Goal: Transaction & Acquisition: Purchase product/service

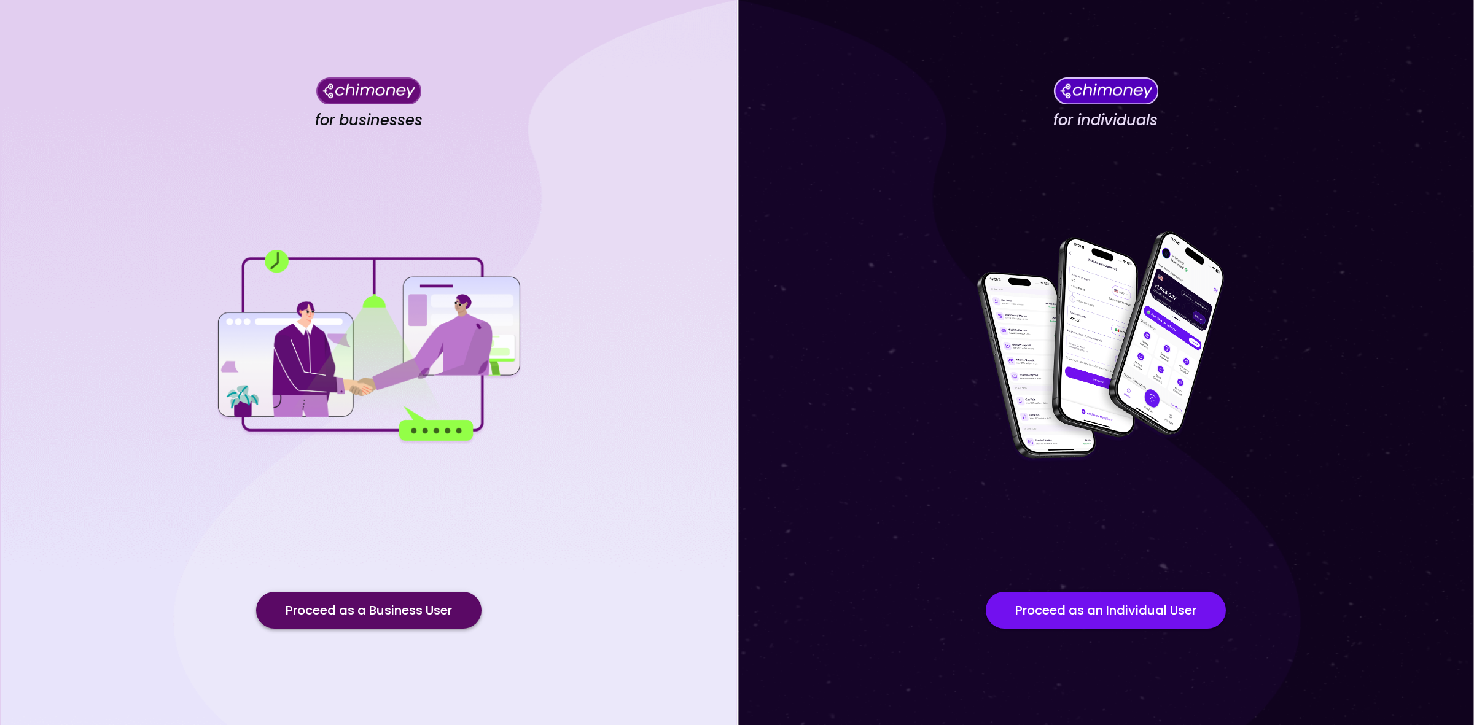
click at [418, 593] on button "Proceed as a Business User" at bounding box center [368, 610] width 225 height 37
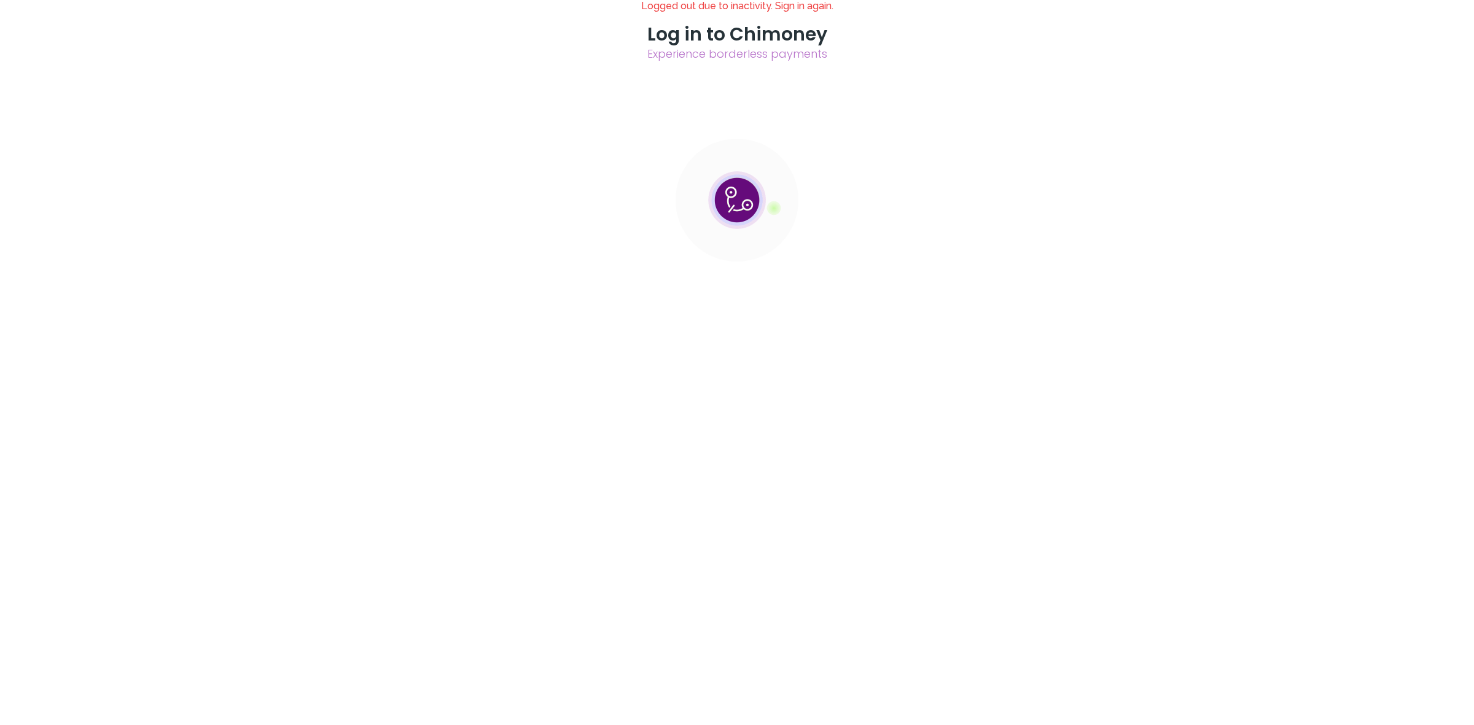
click at [412, 0] on div at bounding box center [737, 0] width 1474 height 0
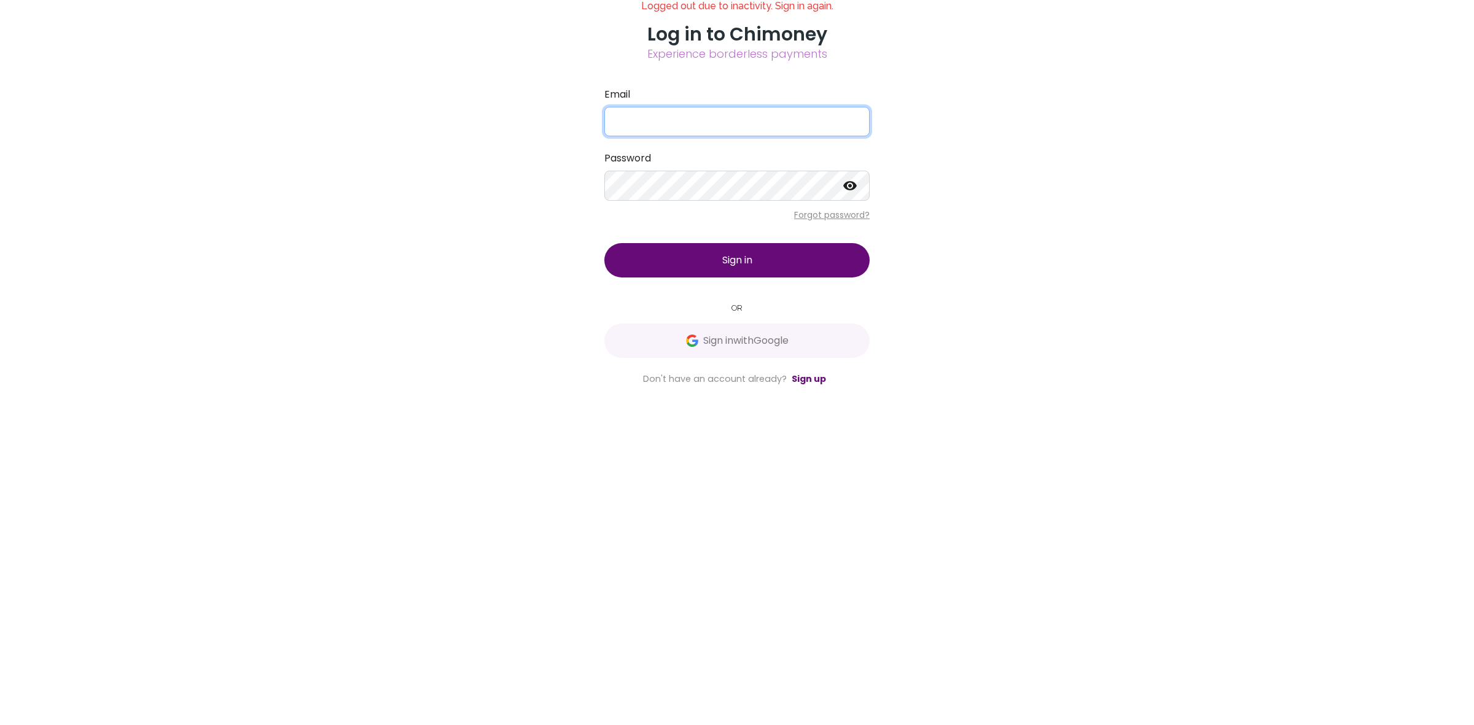
type input "[EMAIL_ADDRESS][DOMAIN_NAME]"
click at [870, 278] on button "Sign in" at bounding box center [736, 260] width 265 height 34
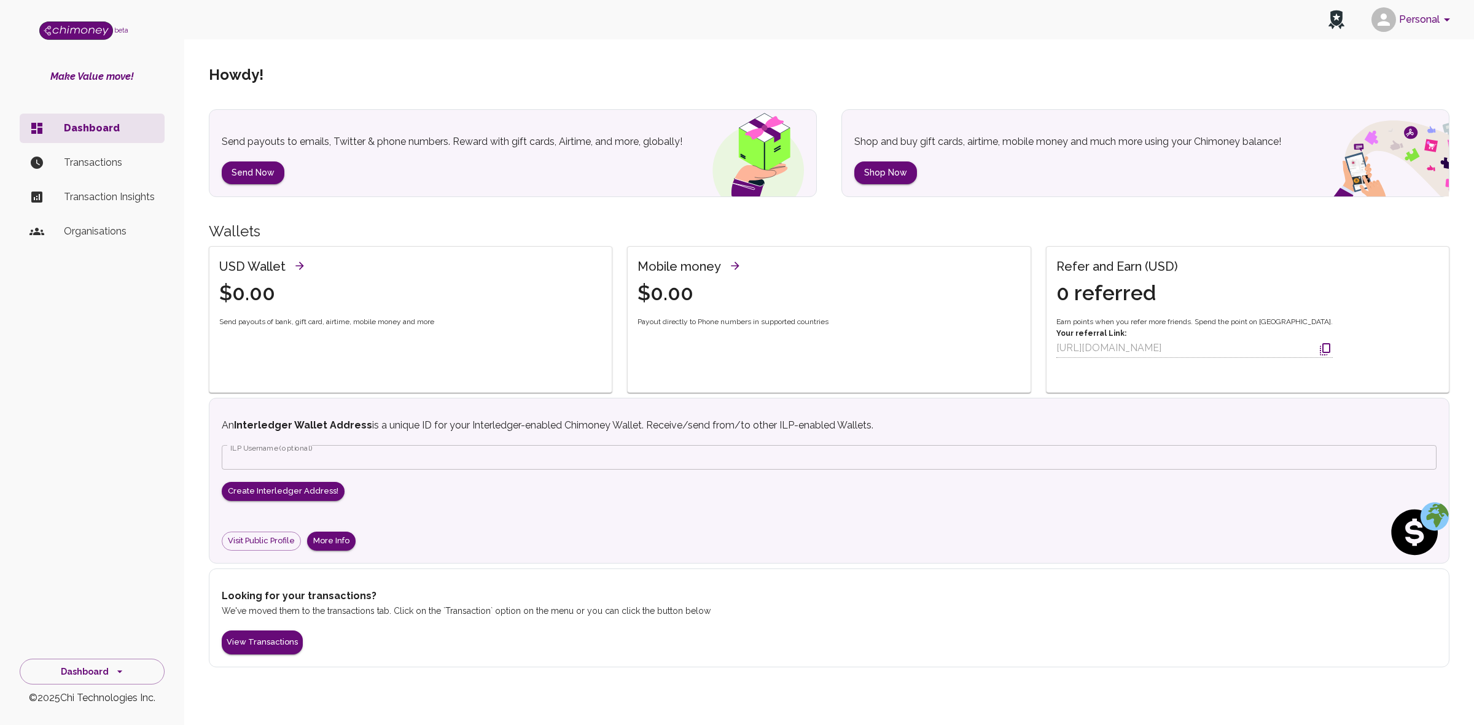
click at [1419, 20] on button "Personal" at bounding box center [1413, 20] width 93 height 32
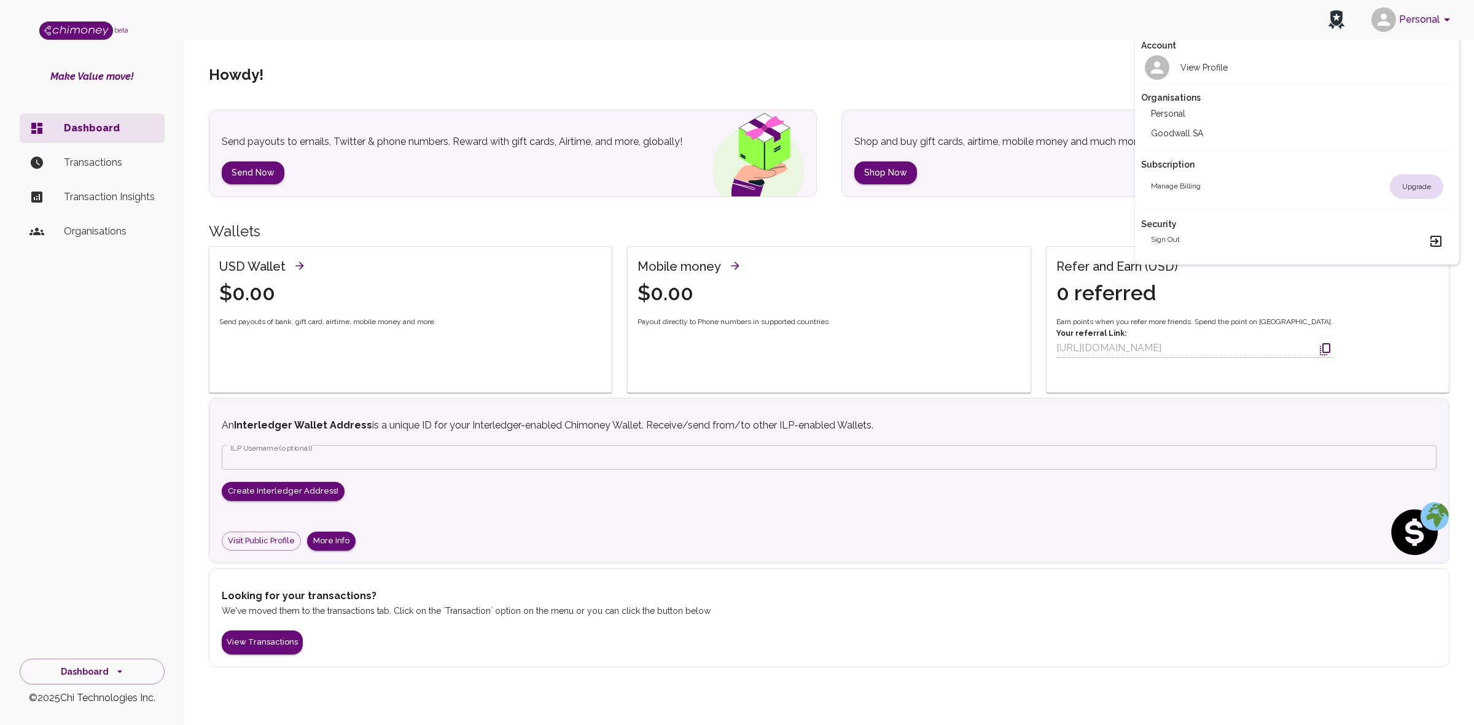
click at [1241, 130] on li "Goodwall SA" at bounding box center [1297, 133] width 313 height 20
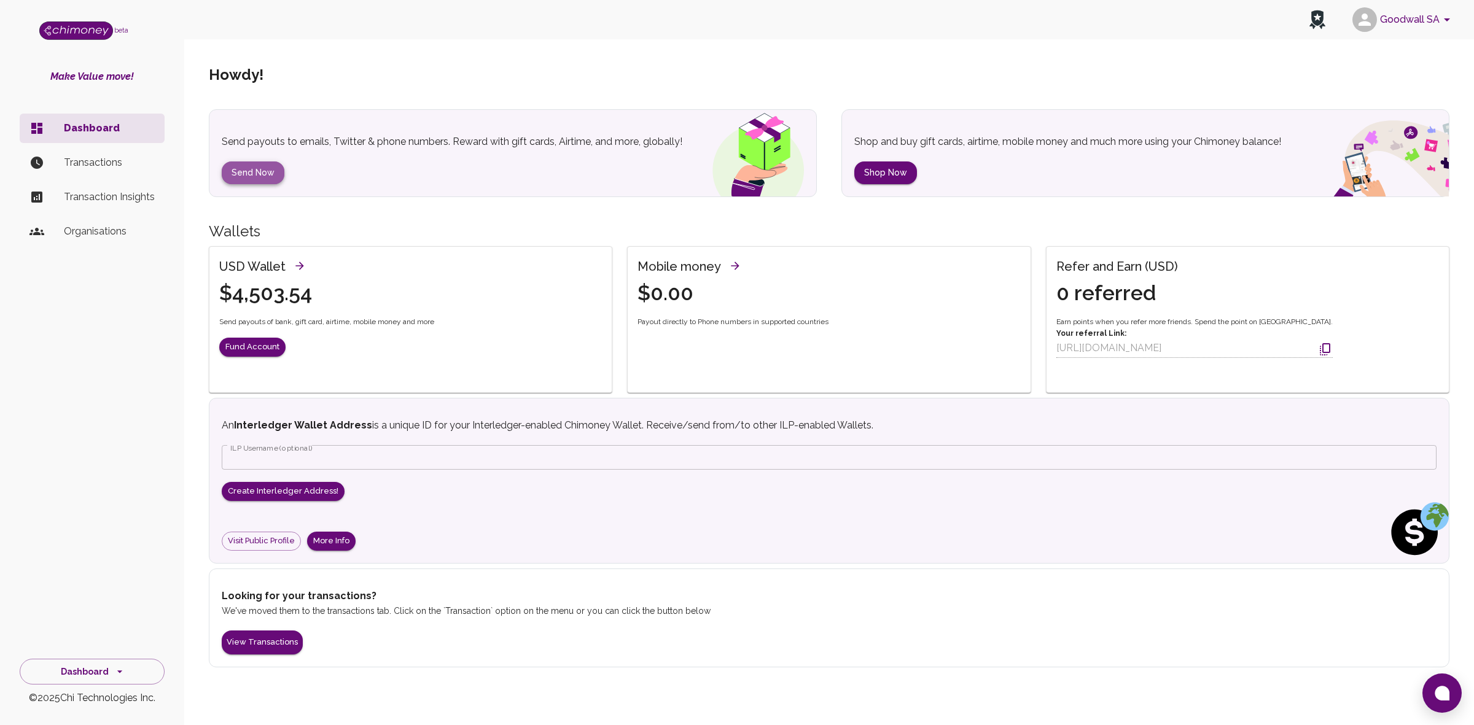
click at [261, 172] on button "Send Now" at bounding box center [253, 173] width 63 height 23
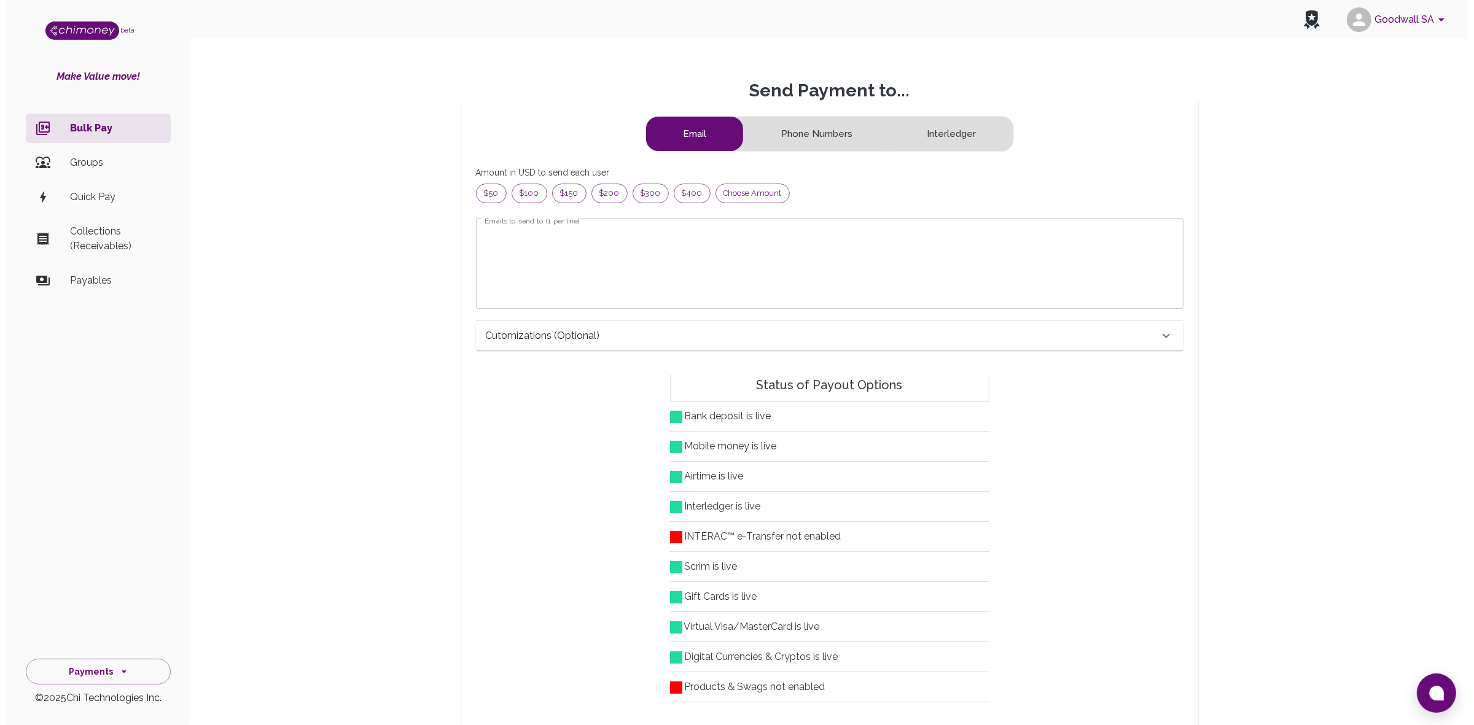
scroll to position [146, 674]
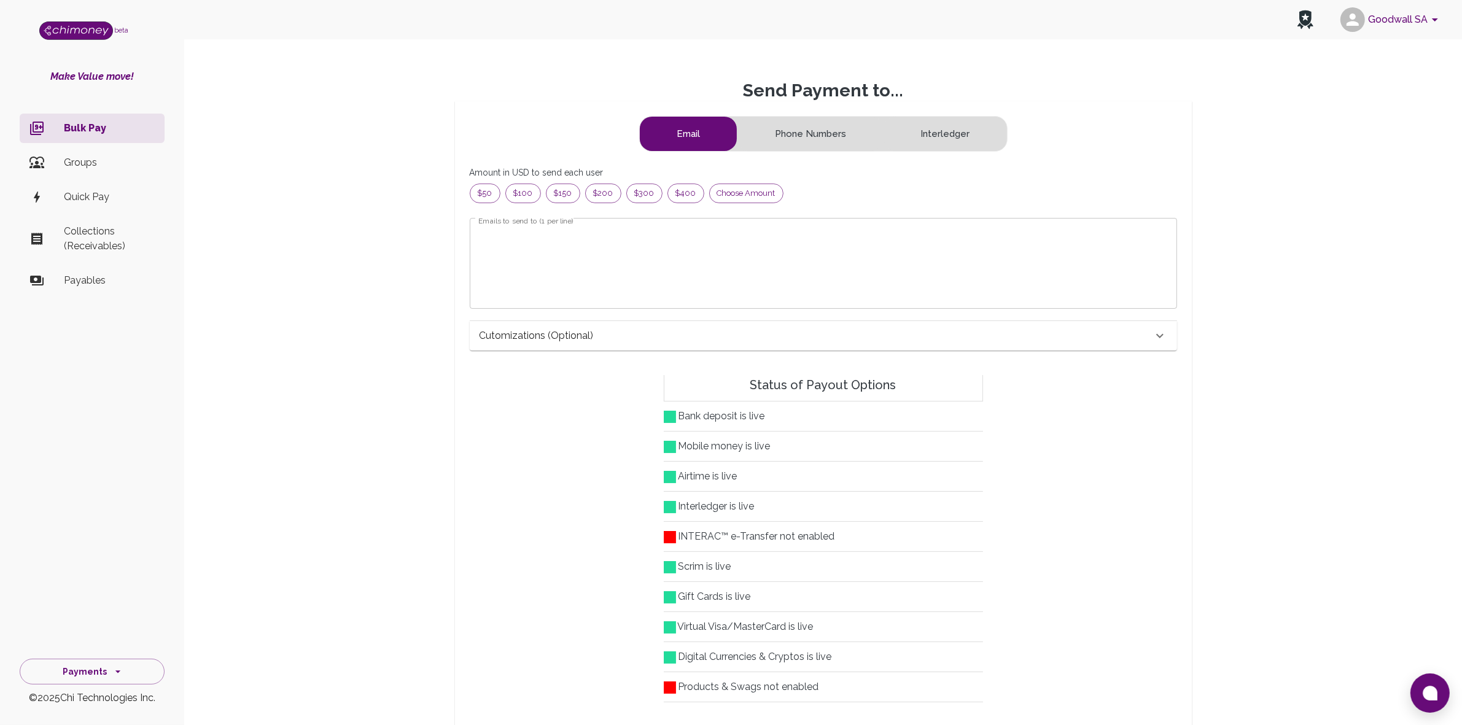
click at [644, 265] on textarea "Emails to send to (1 per line)" at bounding box center [823, 263] width 690 height 71
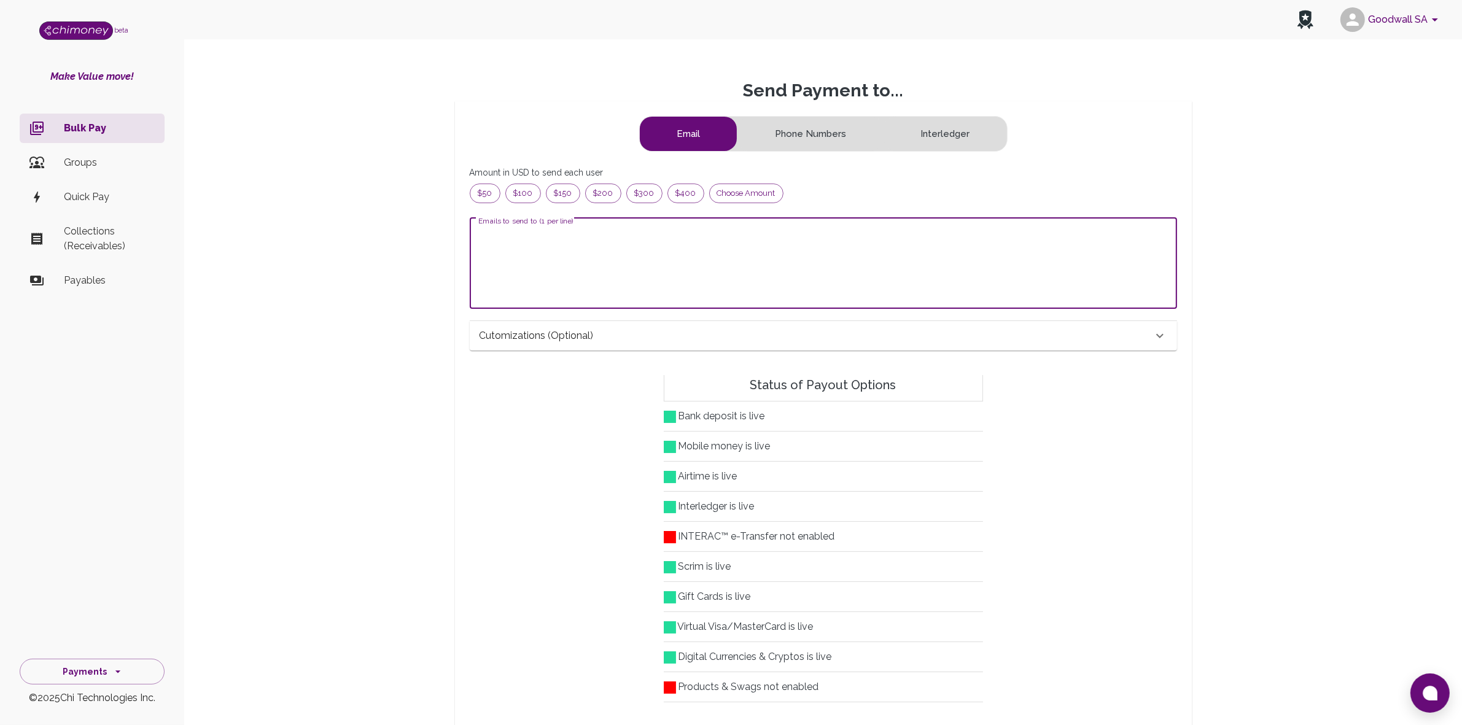
paste textarea "salimsaleha2@gmail.com"
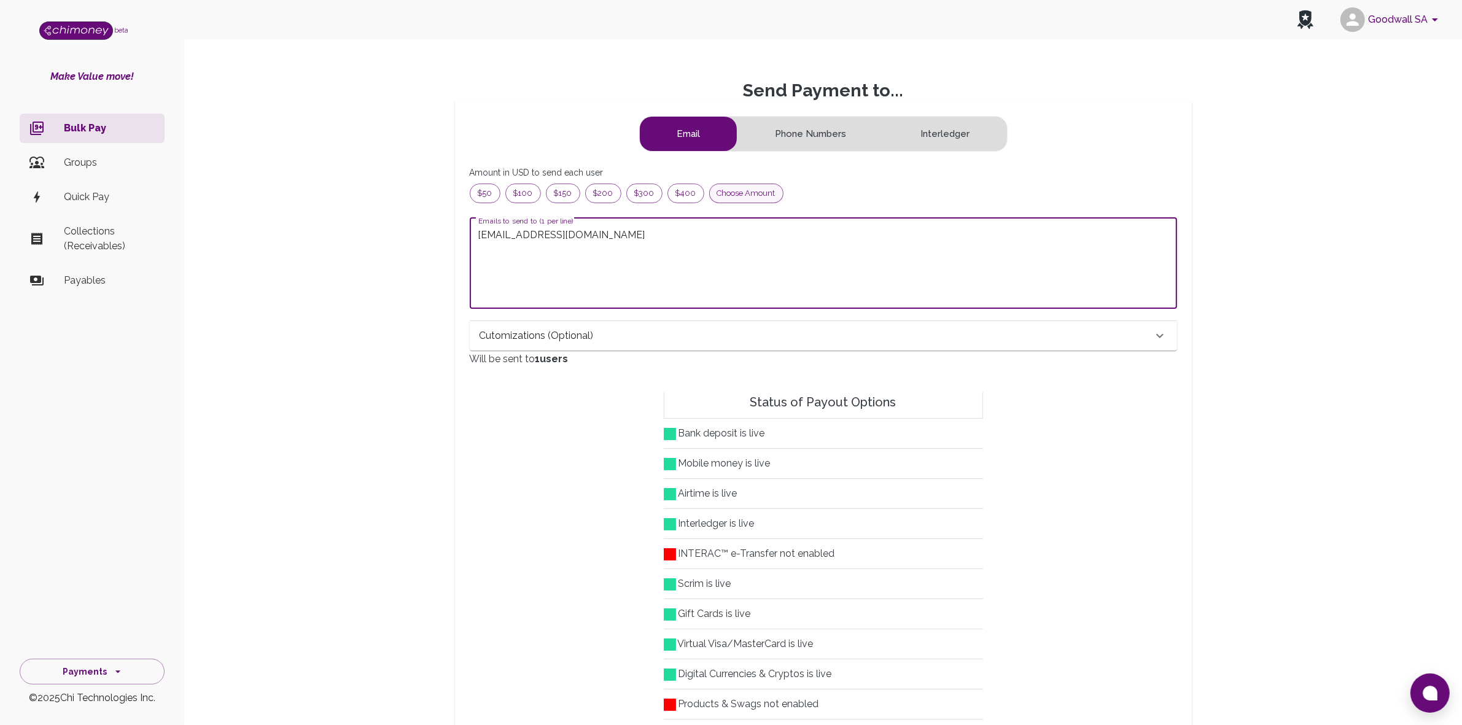
type textarea "salimsaleha2@gmail.com"
click at [750, 194] on span "Choose amount" at bounding box center [746, 193] width 73 height 12
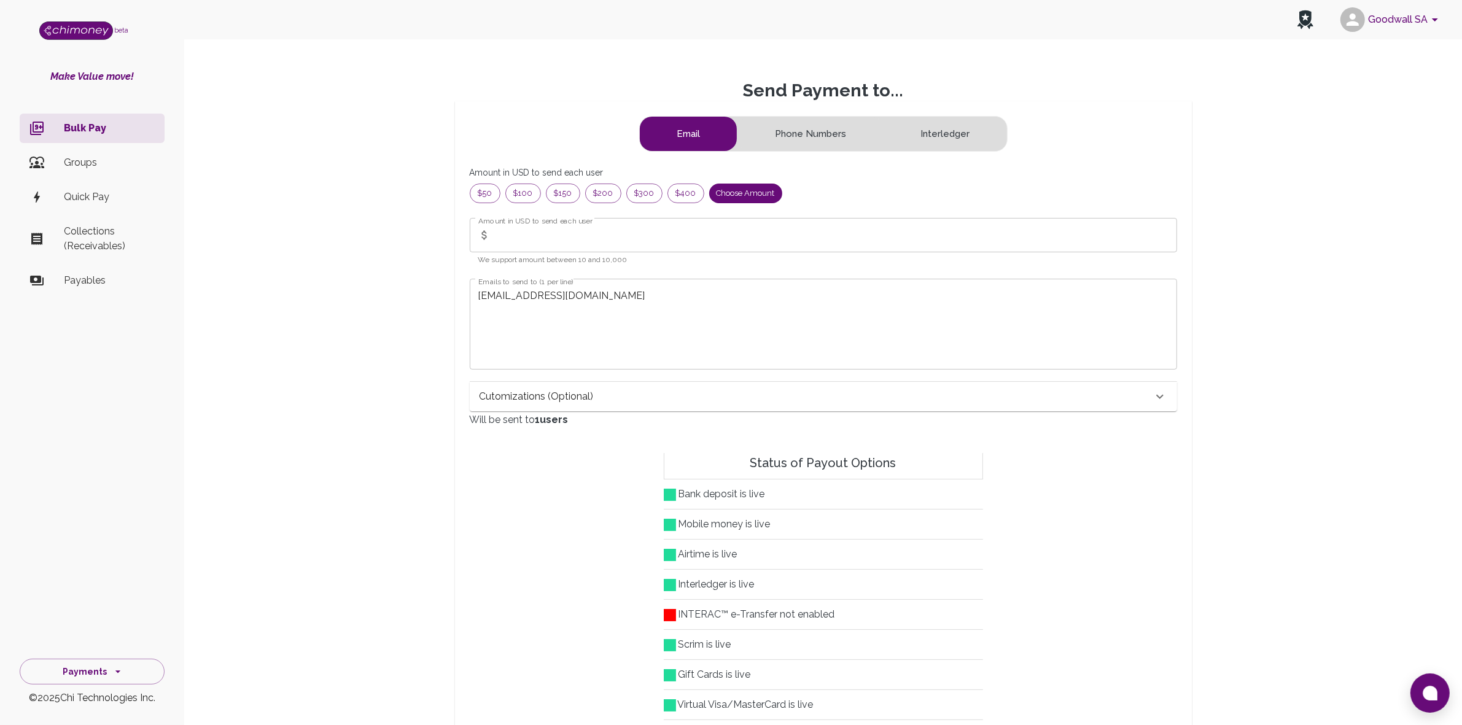
click at [539, 238] on input "Amount in USD to send each user" at bounding box center [837, 235] width 682 height 34
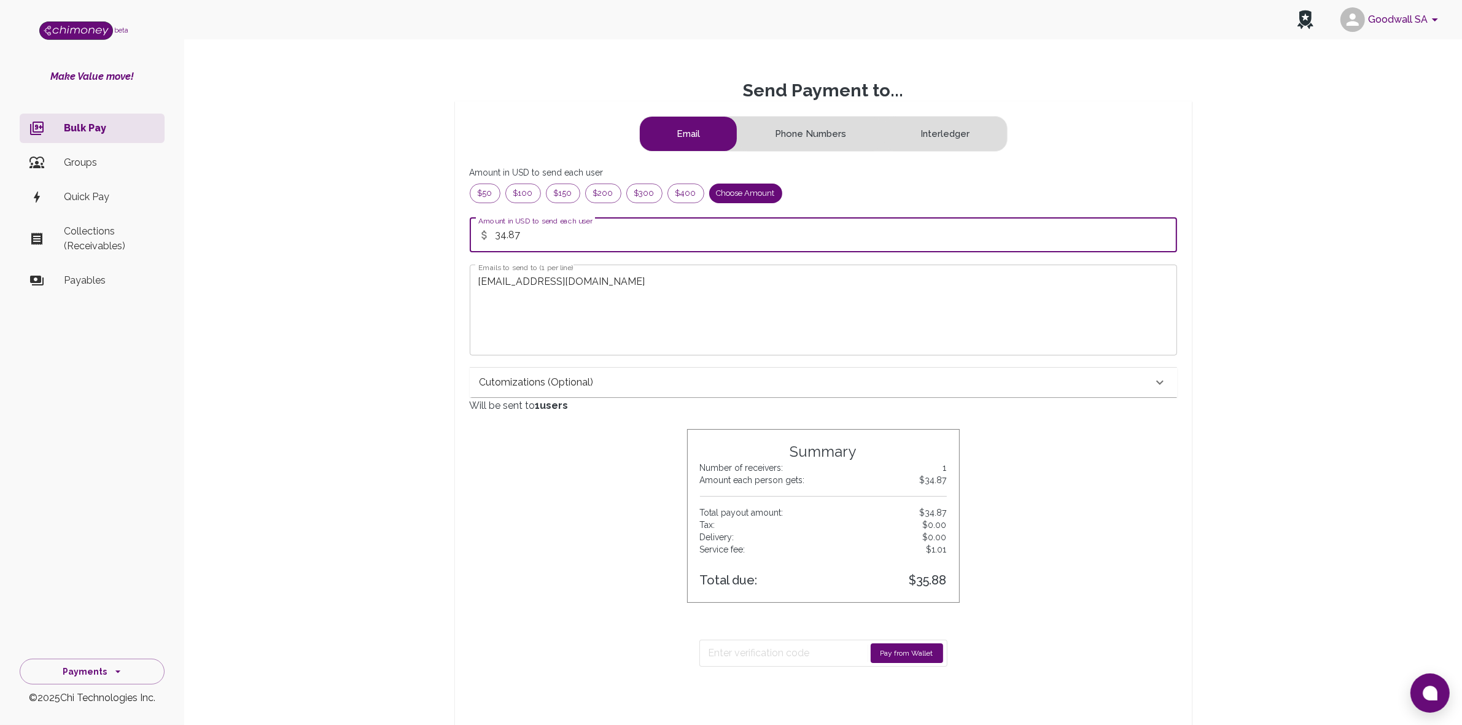
click at [806, 244] on input "34.87" at bounding box center [837, 235] width 682 height 34
type input "34.84"
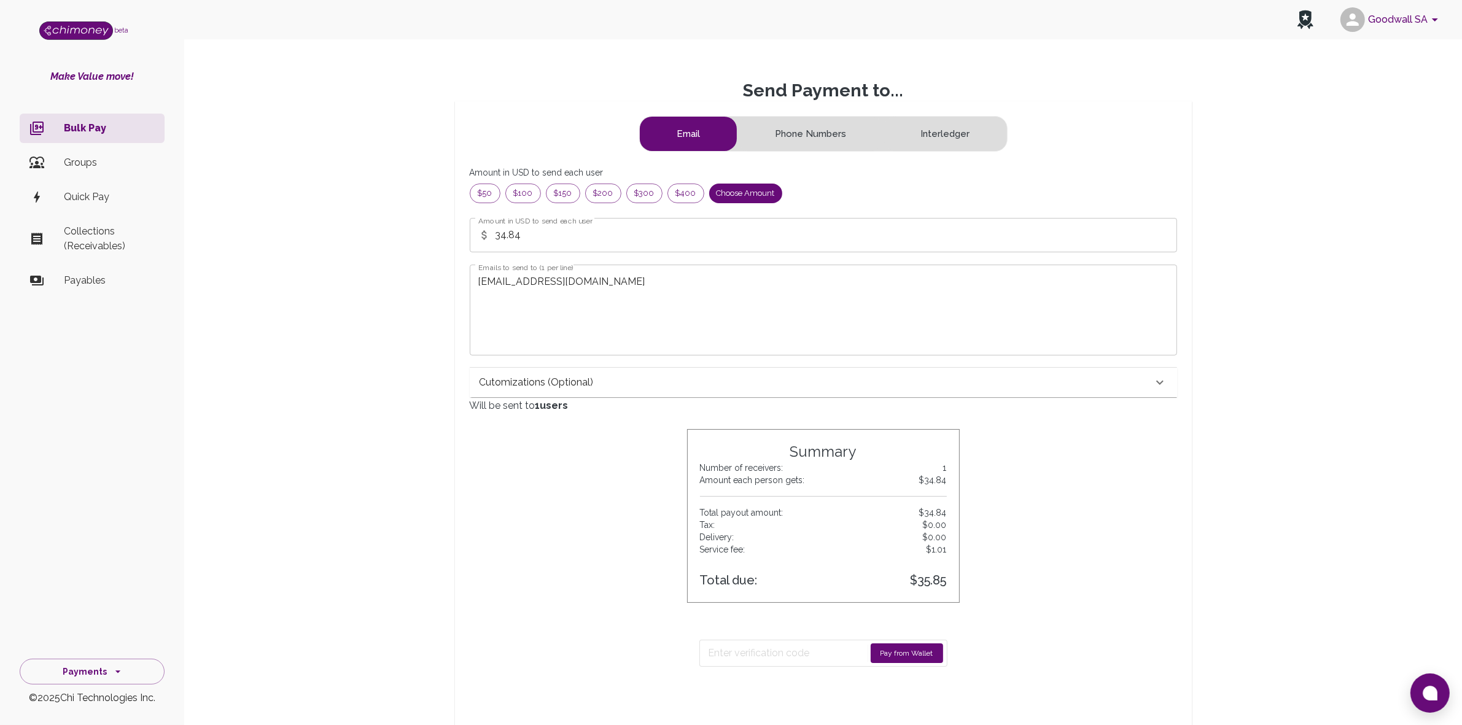
click at [902, 656] on button "Pay from Wallet" at bounding box center [907, 654] width 72 height 20
click at [786, 652] on input "Enter verification code" at bounding box center [783, 654] width 148 height 20
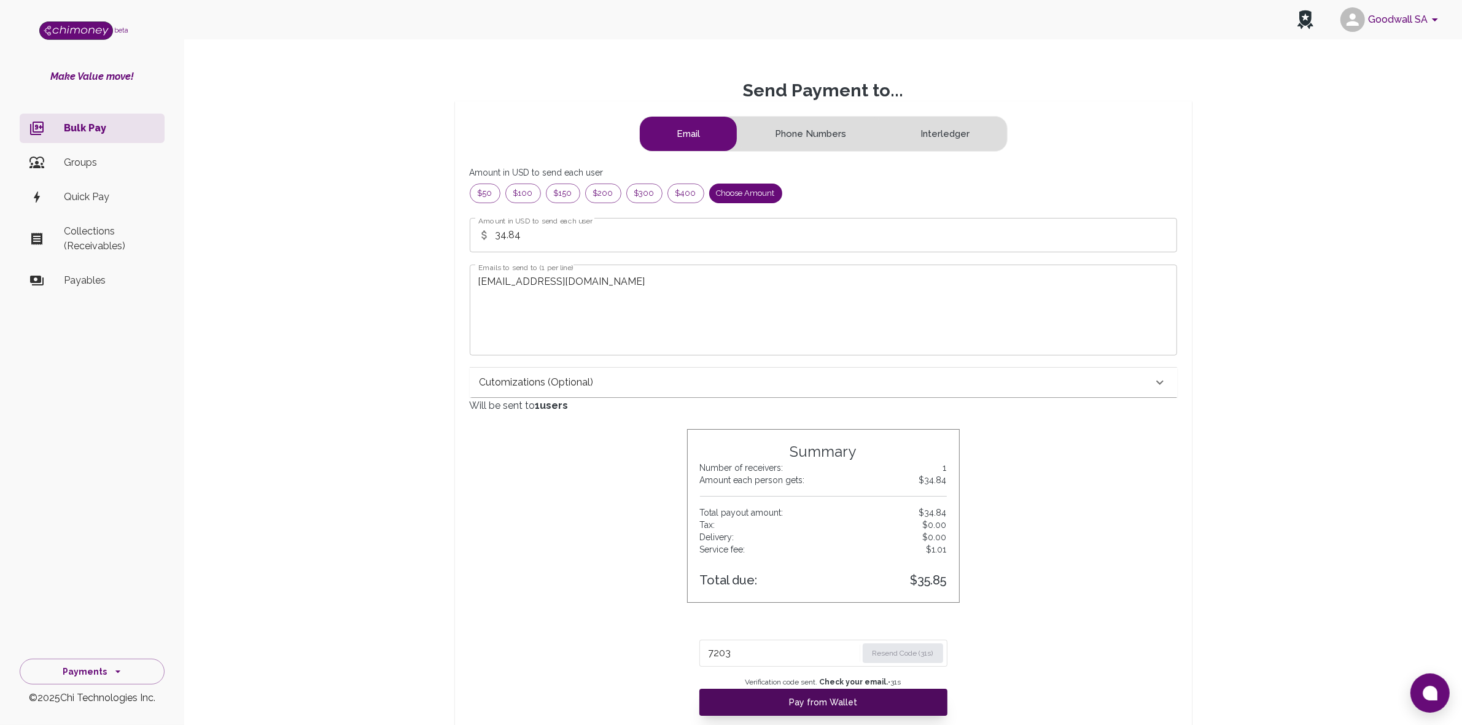
type input "7203"
click at [811, 699] on button "Pay from Wallet" at bounding box center [824, 702] width 248 height 27
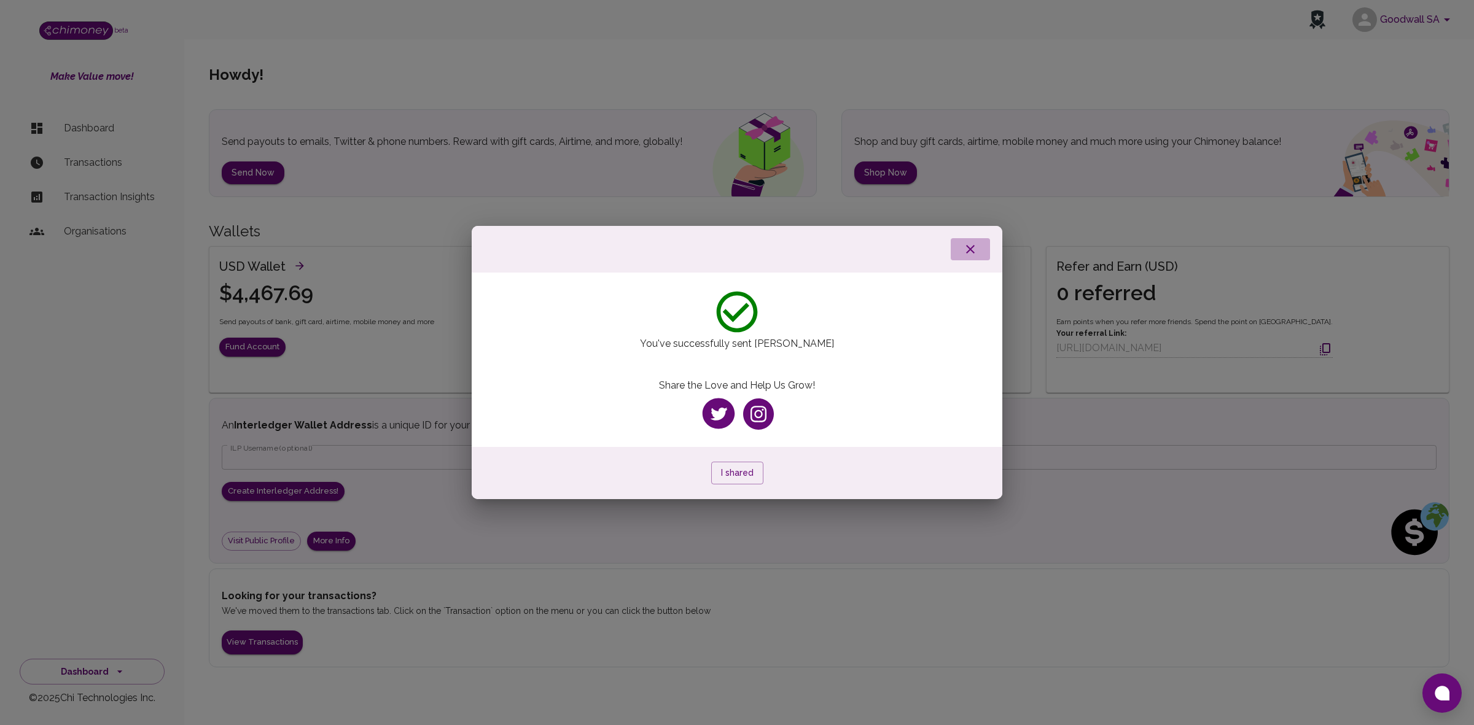
click at [972, 246] on icon "button" at bounding box center [970, 249] width 15 height 15
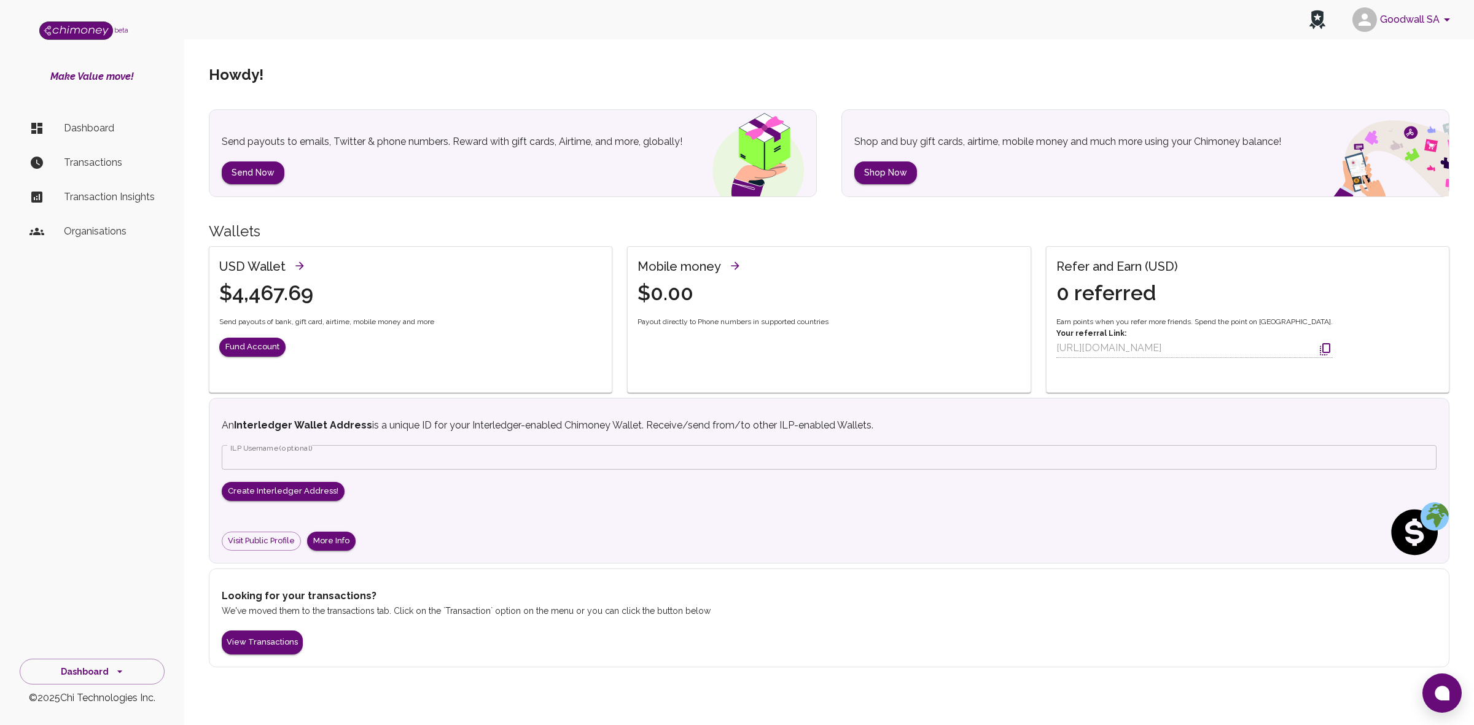
click at [95, 165] on p "Transactions" at bounding box center [109, 162] width 91 height 15
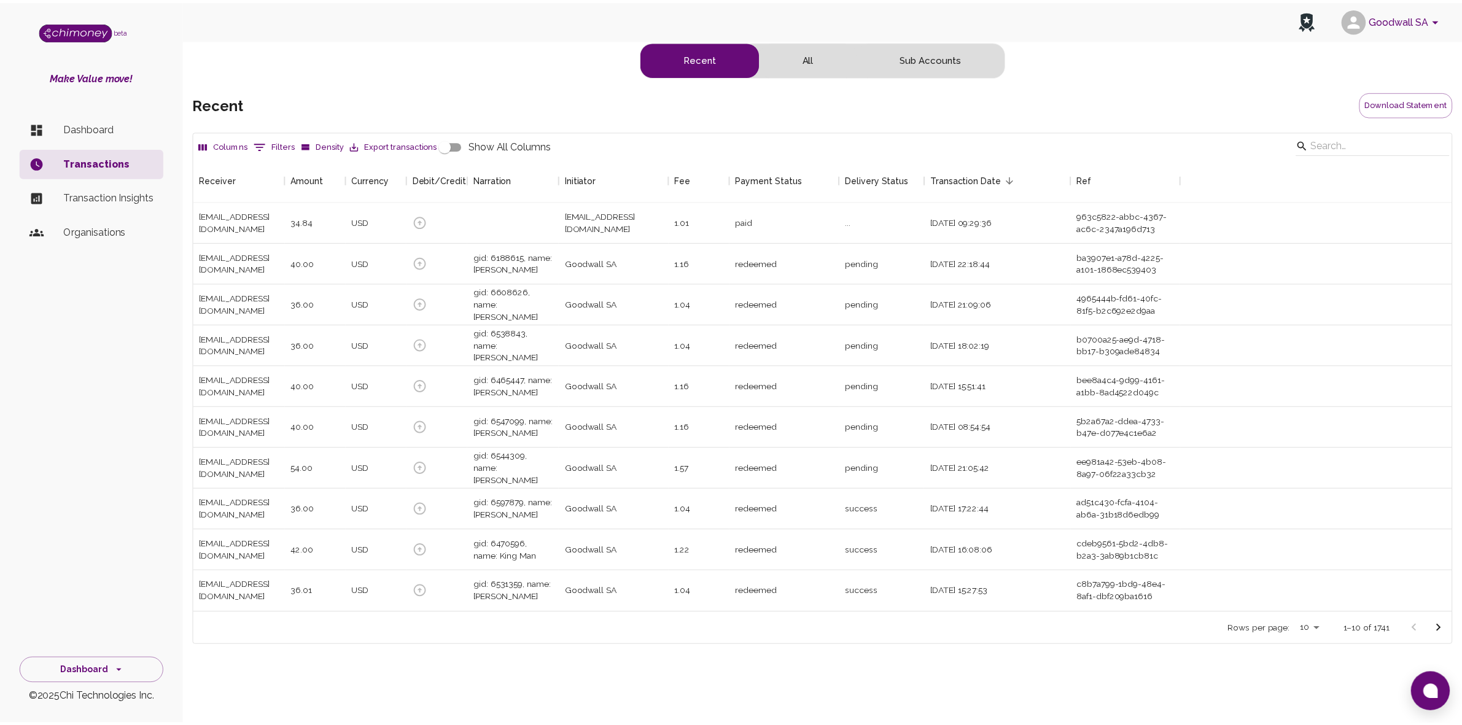
scroll to position [443, 1257]
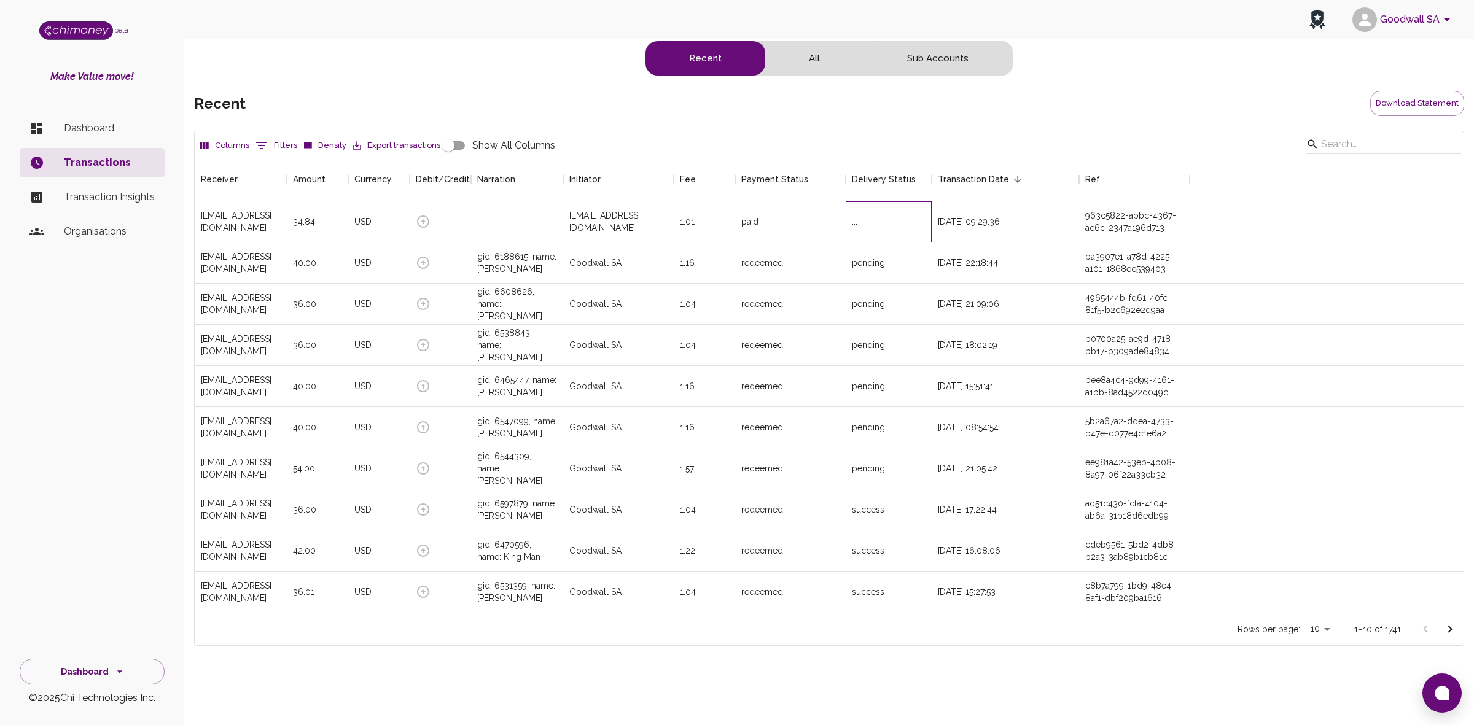
click at [883, 224] on div "..." at bounding box center [889, 221] width 86 height 41
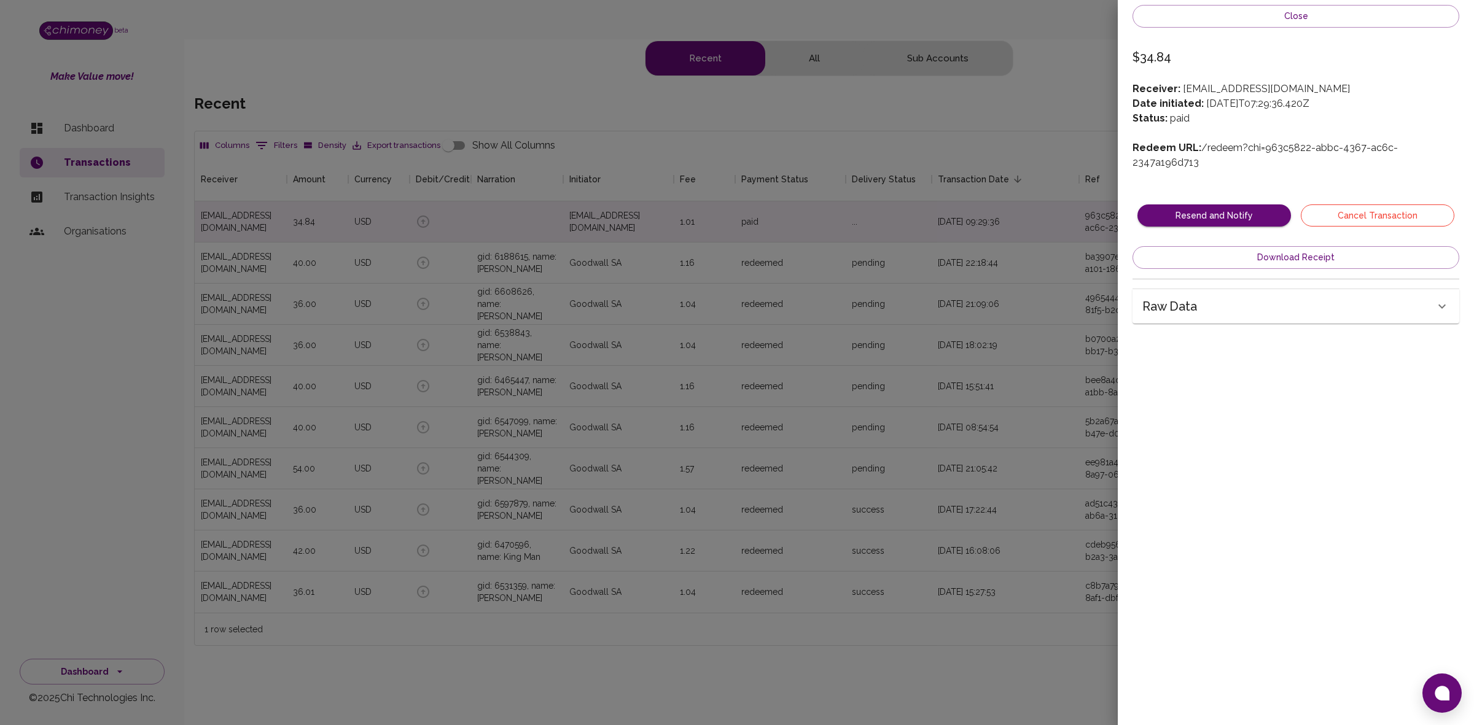
click at [1386, 205] on button "Cancel Transaction" at bounding box center [1378, 216] width 154 height 23
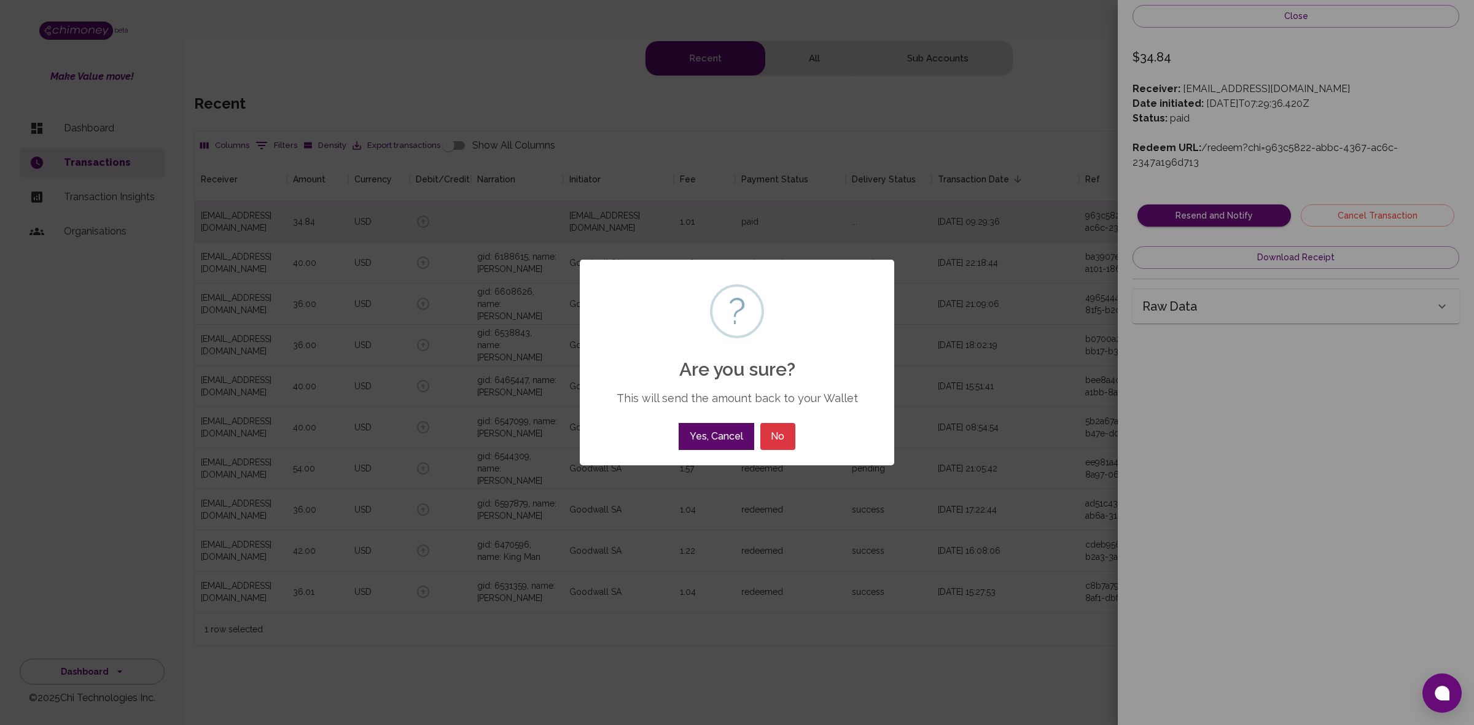
click at [699, 443] on button "Yes, Cancel" at bounding box center [716, 436] width 75 height 27
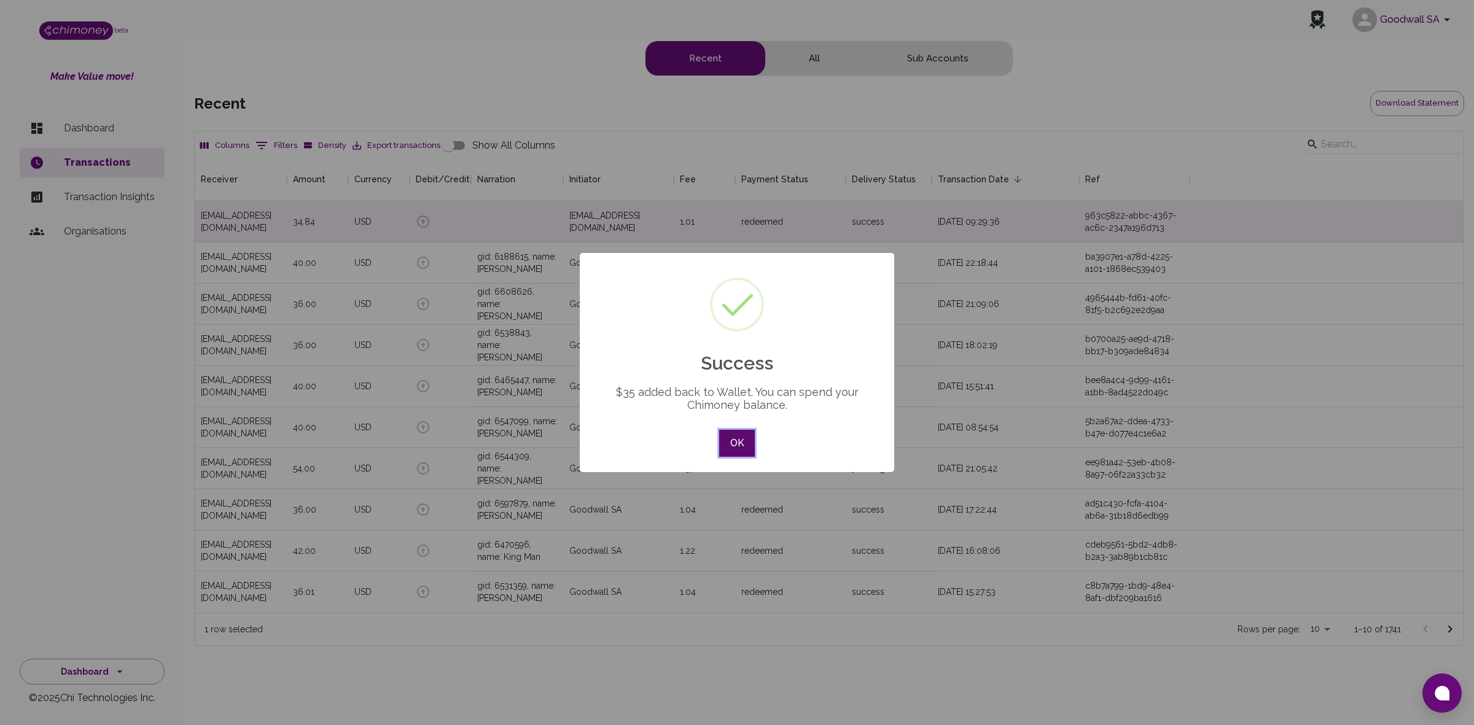
click at [734, 452] on button "OK" at bounding box center [737, 443] width 36 height 27
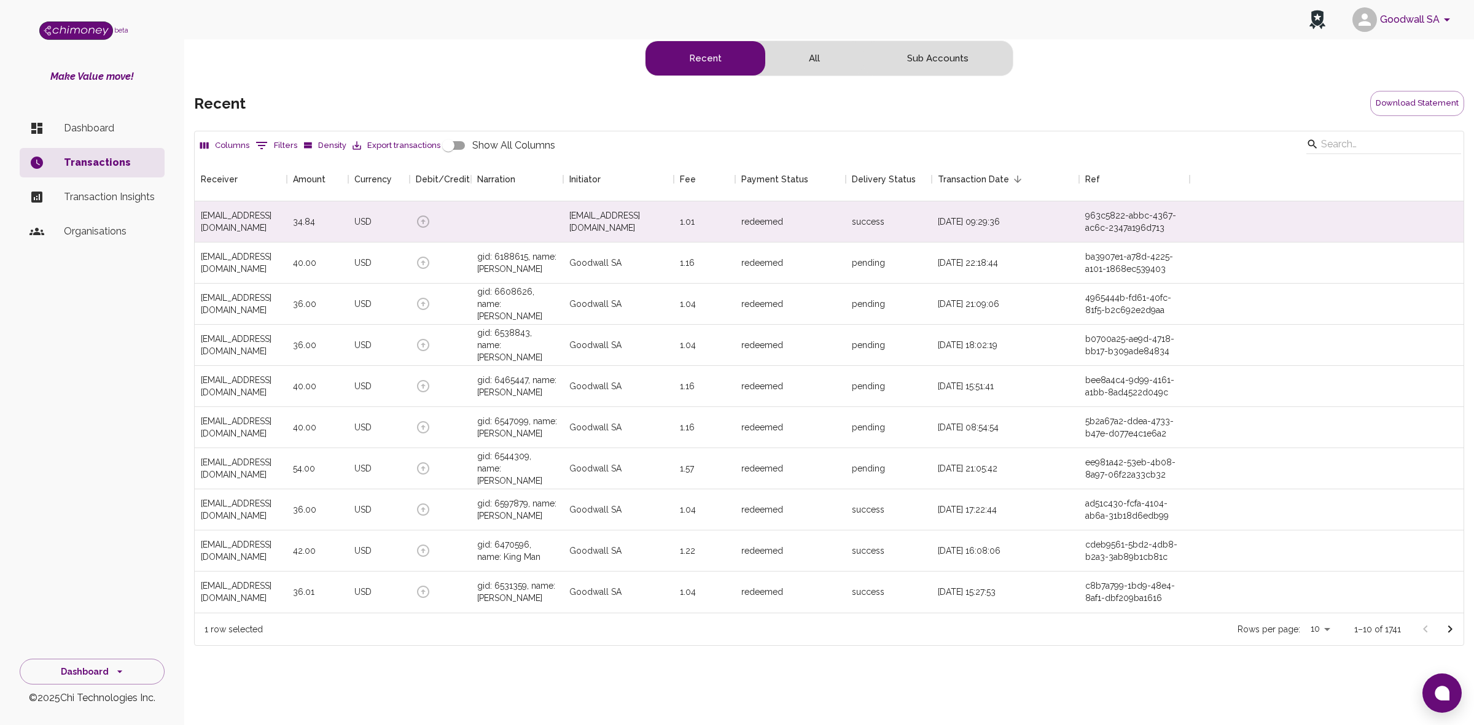
click at [95, 115] on li "Dashboard" at bounding box center [92, 128] width 145 height 29
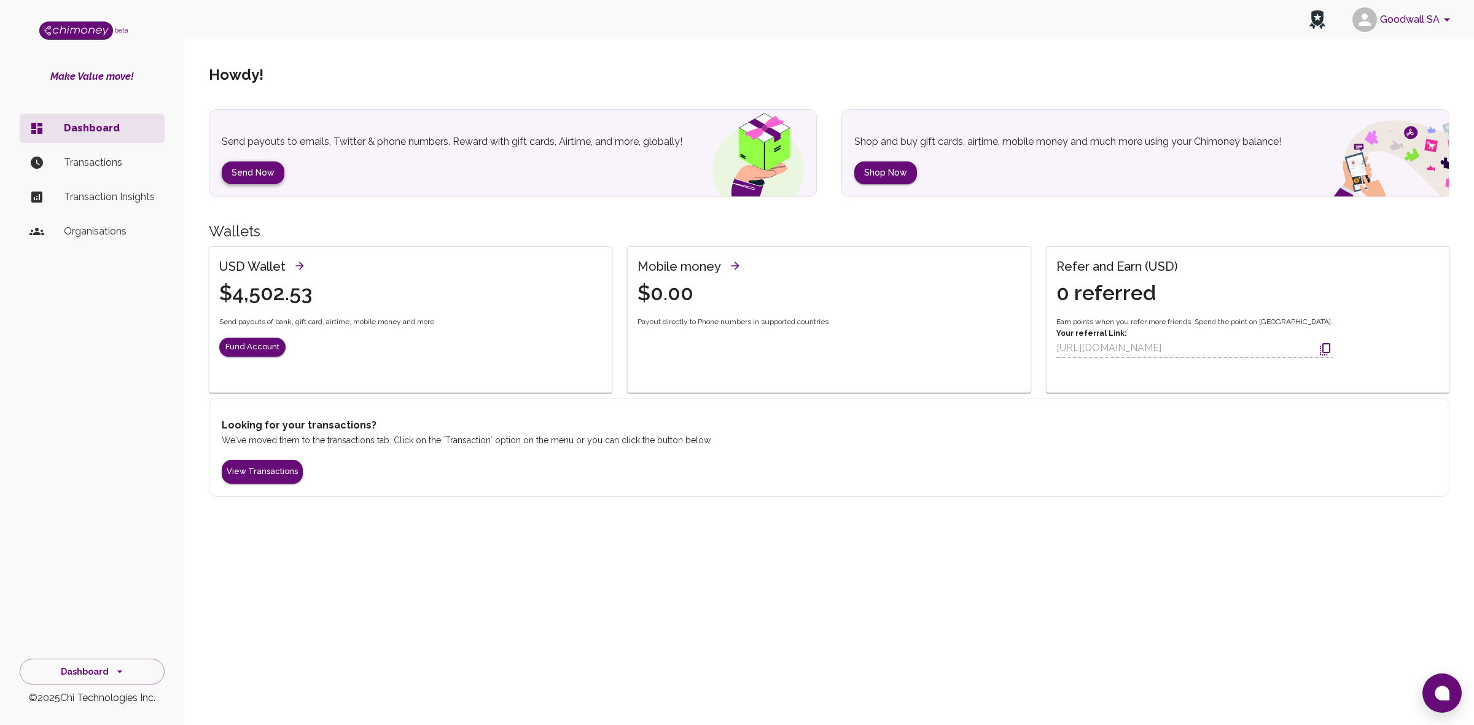
click at [253, 169] on button "Send Now" at bounding box center [253, 173] width 63 height 23
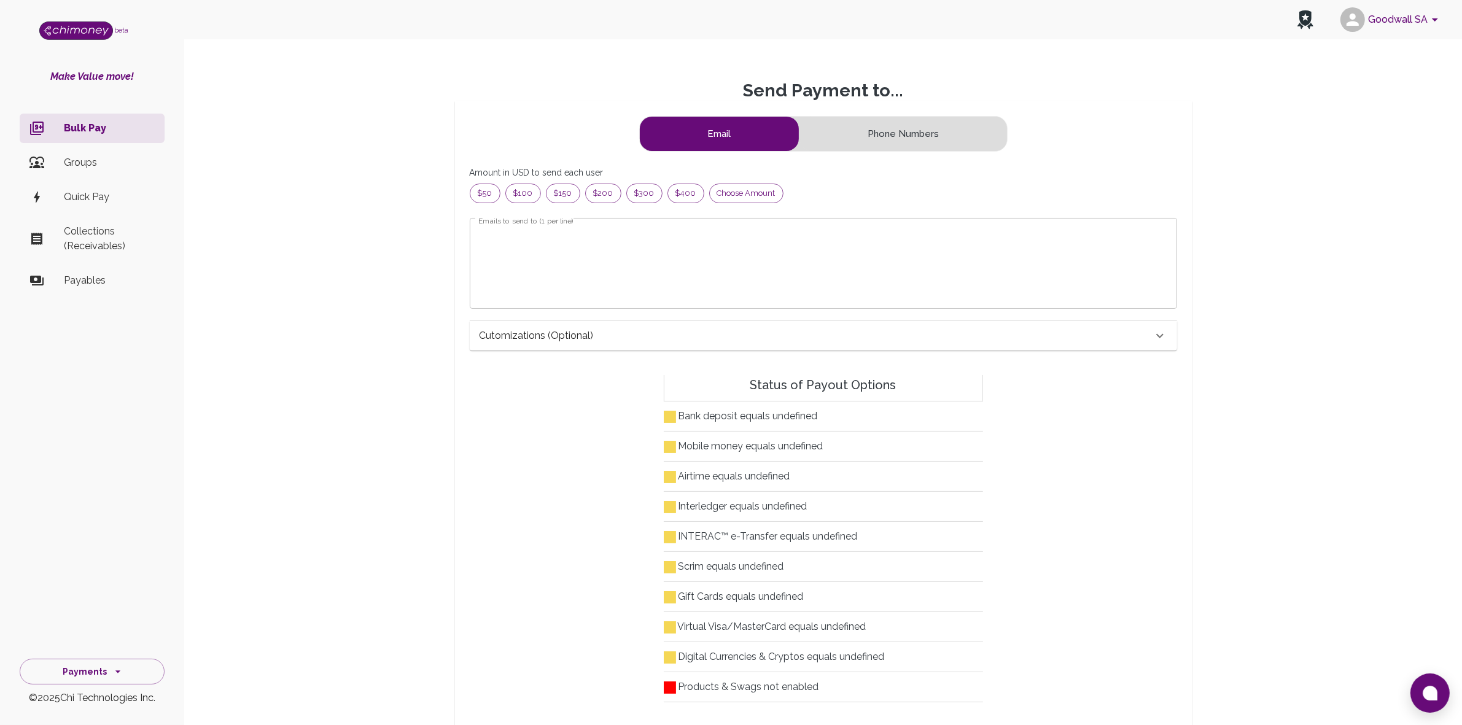
scroll to position [11, 12]
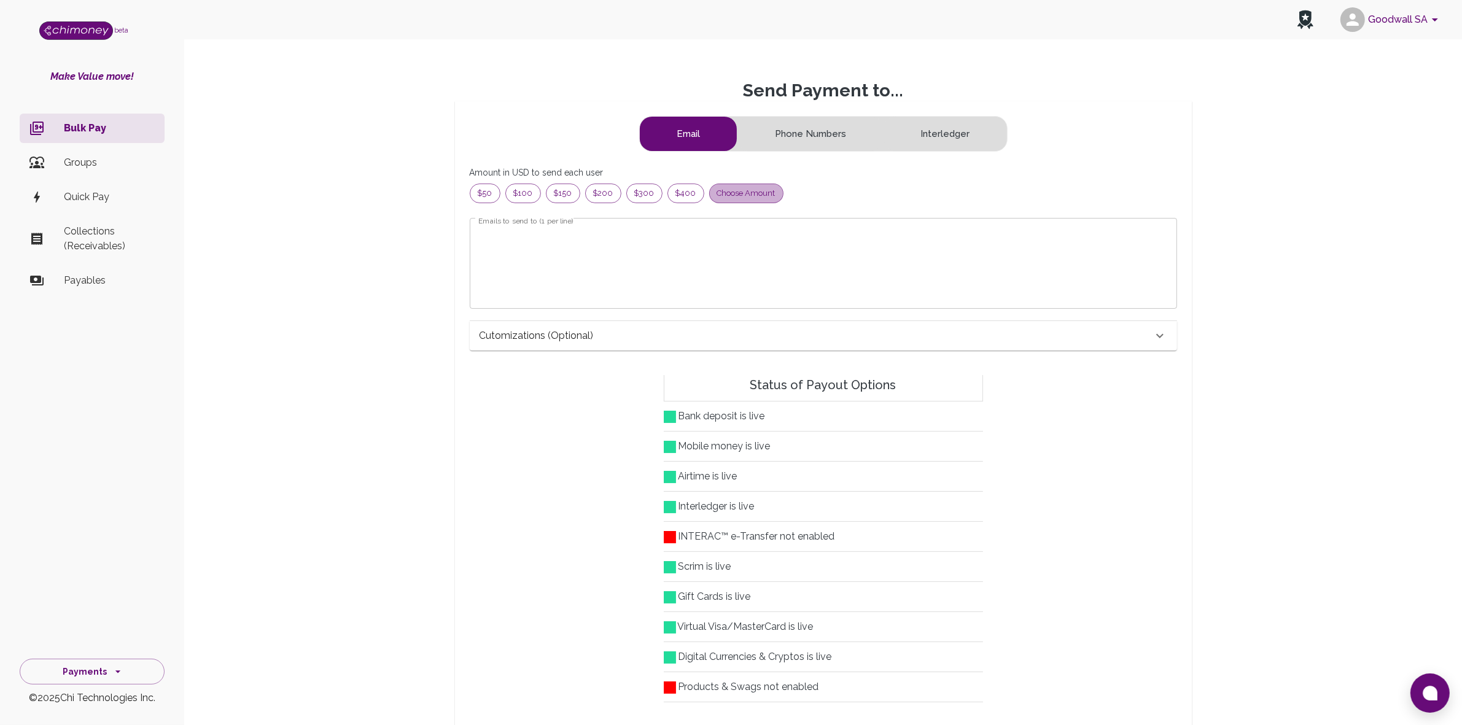
click at [755, 192] on span "Choose amount" at bounding box center [746, 193] width 73 height 12
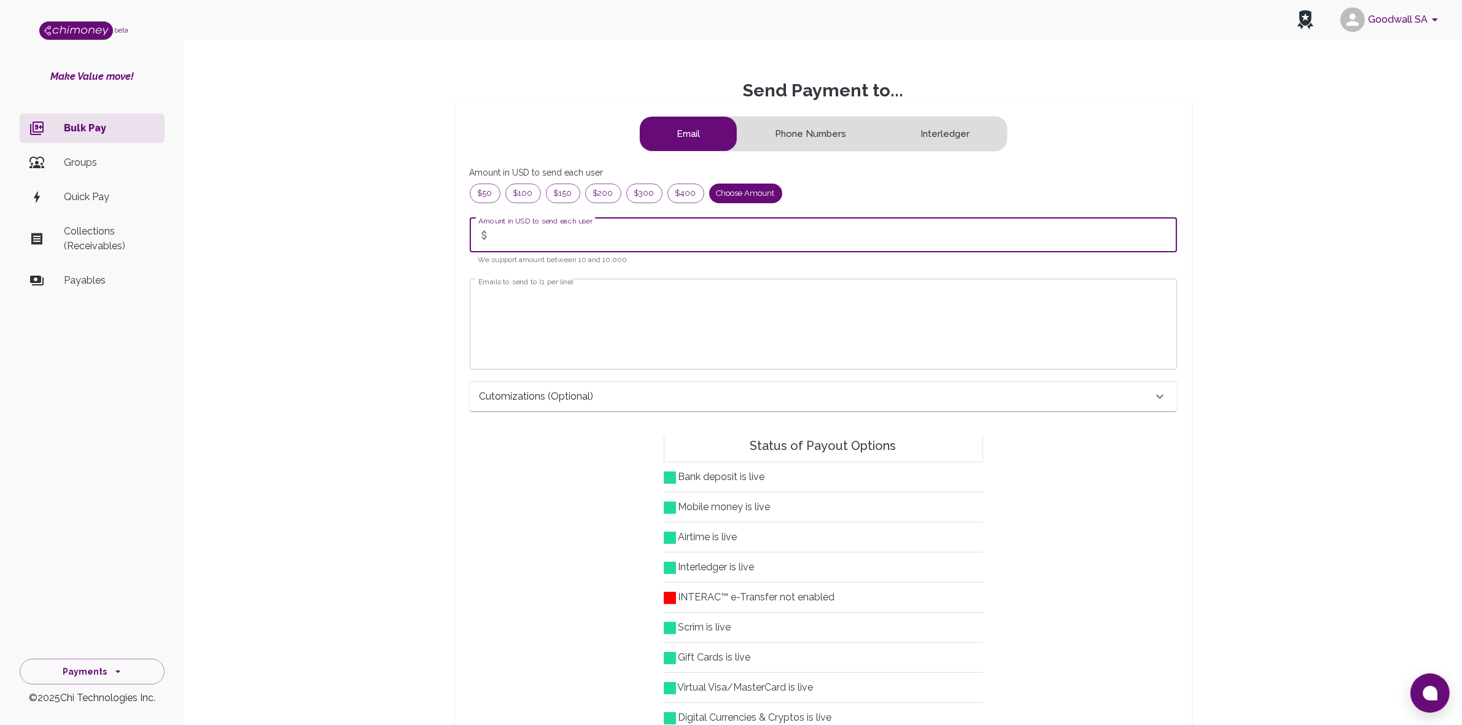
click at [528, 241] on input "Amount in USD to send each user" at bounding box center [837, 235] width 682 height 34
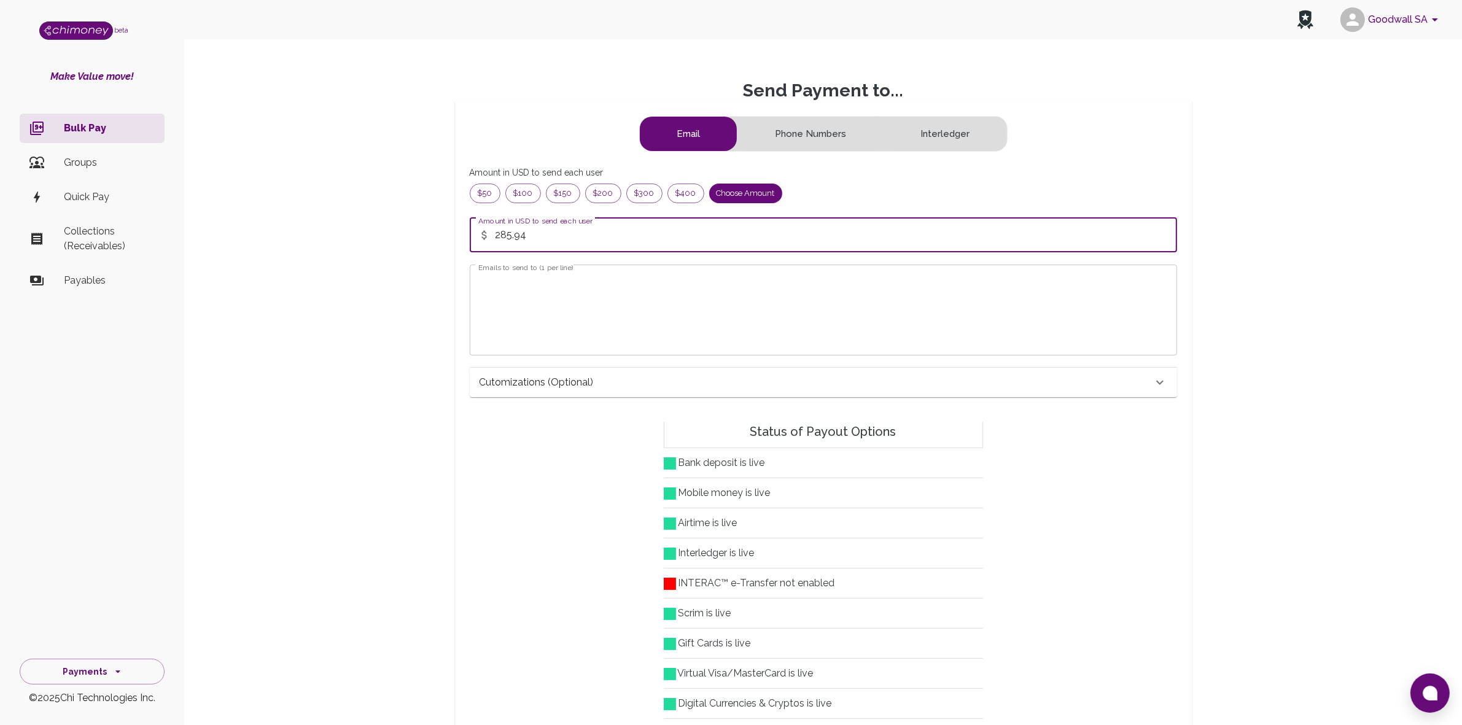
type input "285.94"
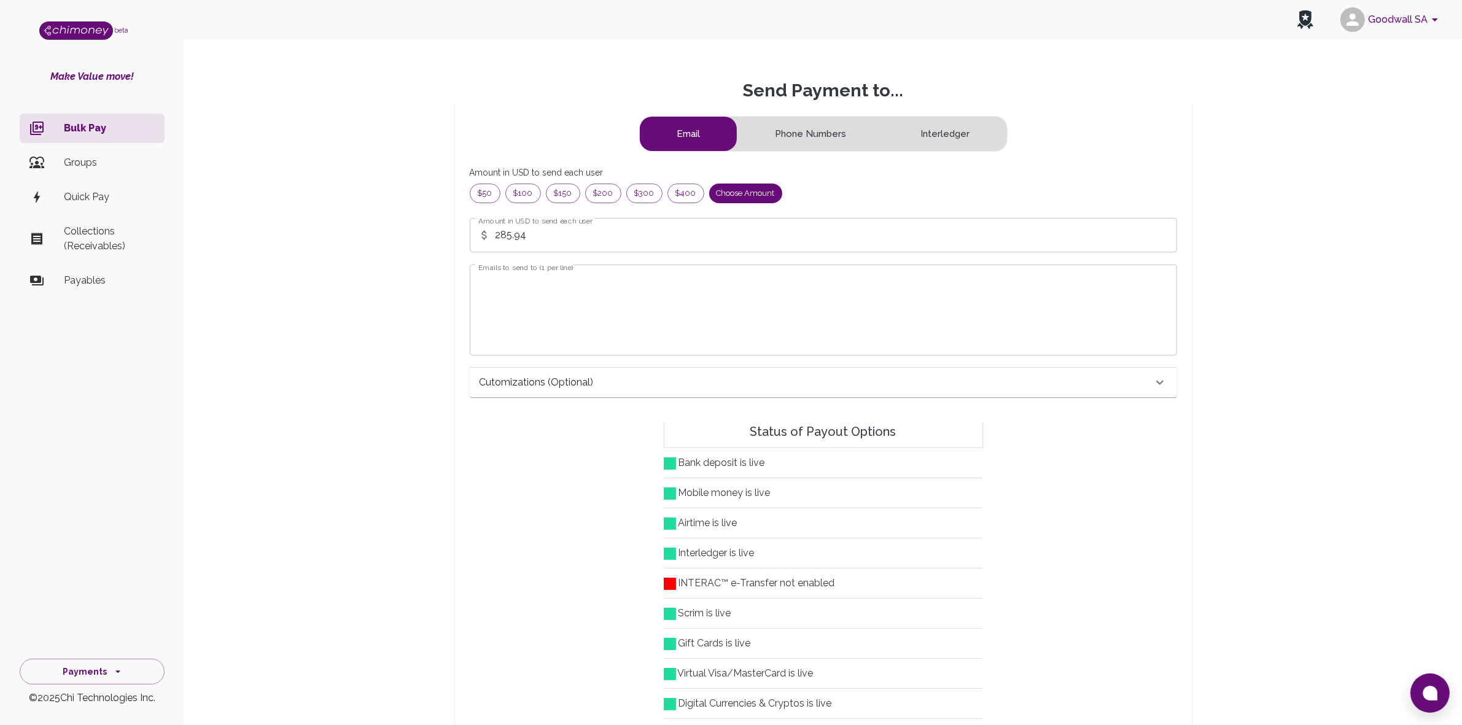
click at [554, 296] on textarea "Emails to send to (1 per line)" at bounding box center [823, 310] width 690 height 71
paste textarea "salimsaleha2@gmail.com"
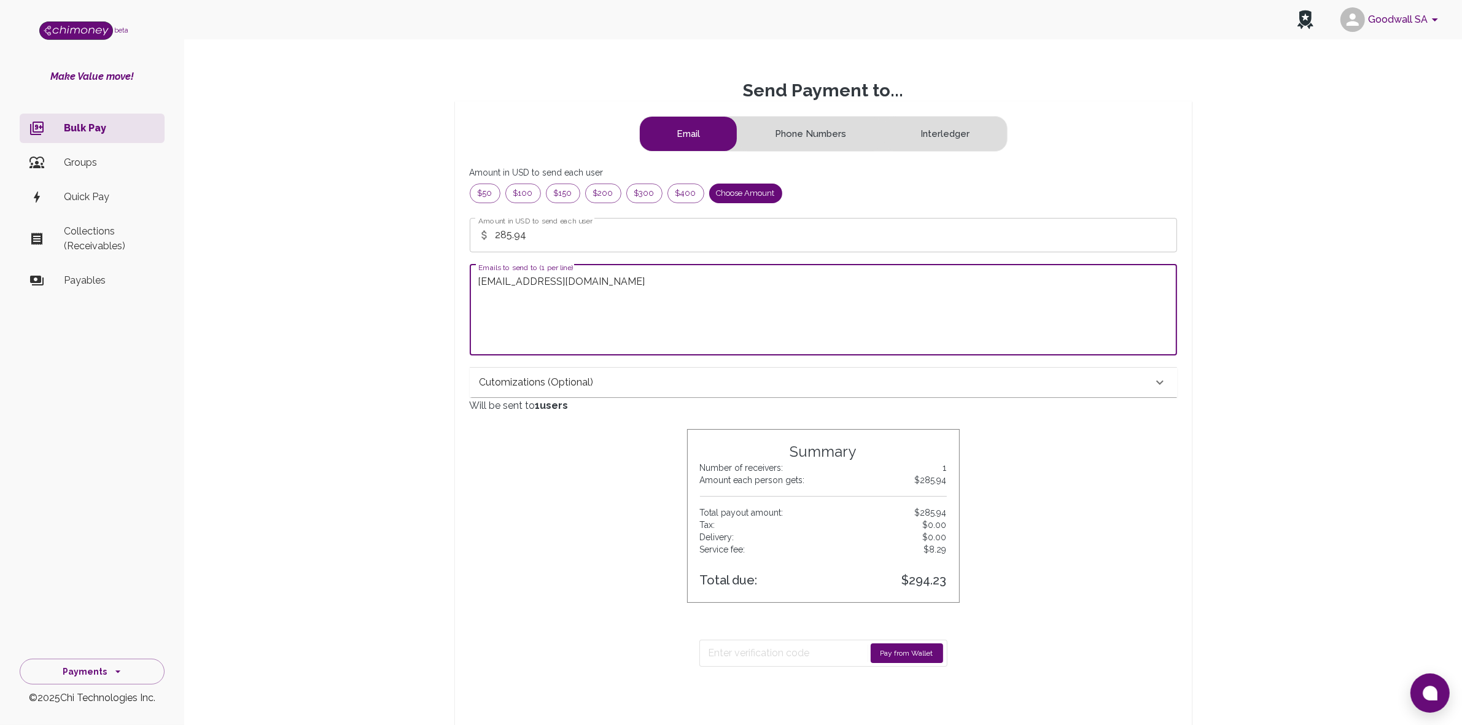
type textarea "salimsaleha2@gmail.com"
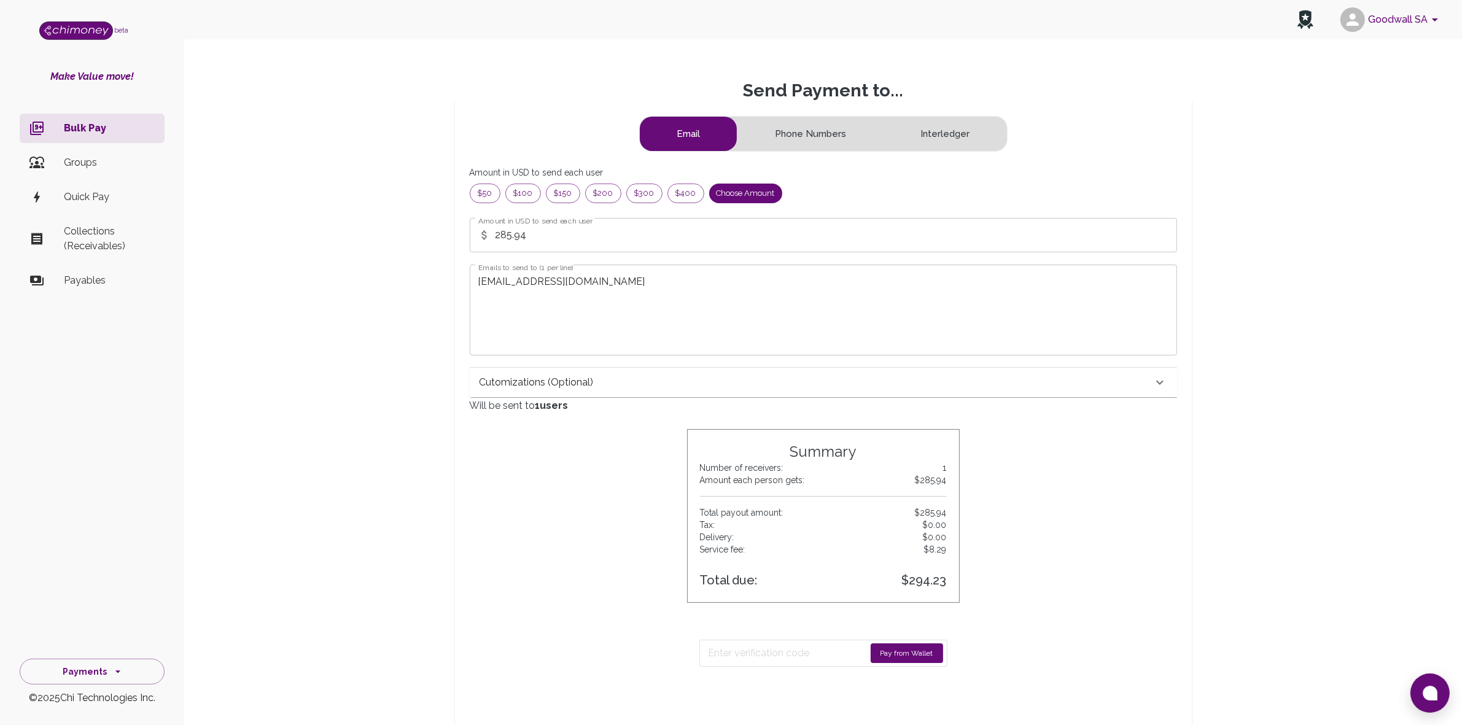
click at [916, 658] on button "Pay from Wallet" at bounding box center [907, 654] width 72 height 20
click at [781, 665] on form "Resend Code (38s)" at bounding box center [824, 653] width 248 height 27
click at [785, 655] on input "Enter verification code" at bounding box center [783, 654] width 148 height 20
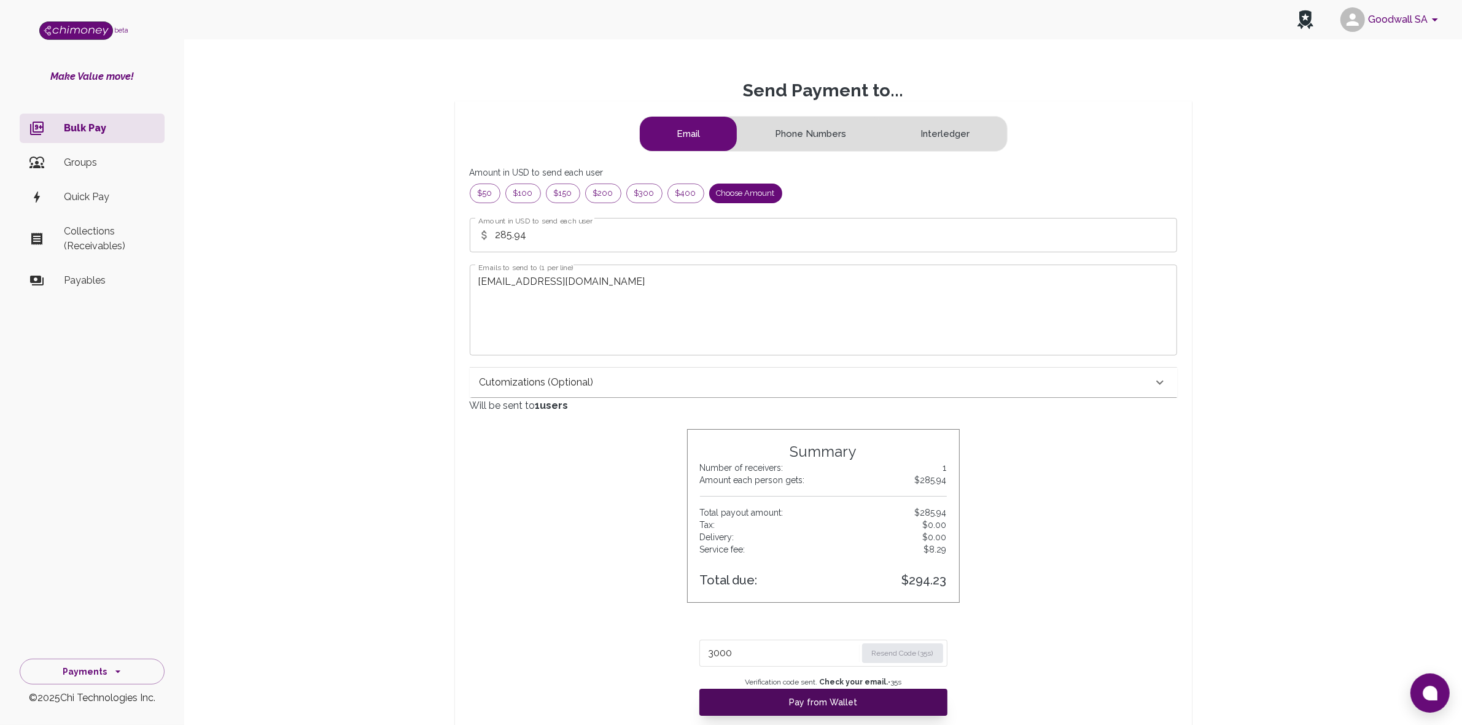
type input "3000"
click at [870, 701] on button "Pay from Wallet" at bounding box center [824, 702] width 248 height 27
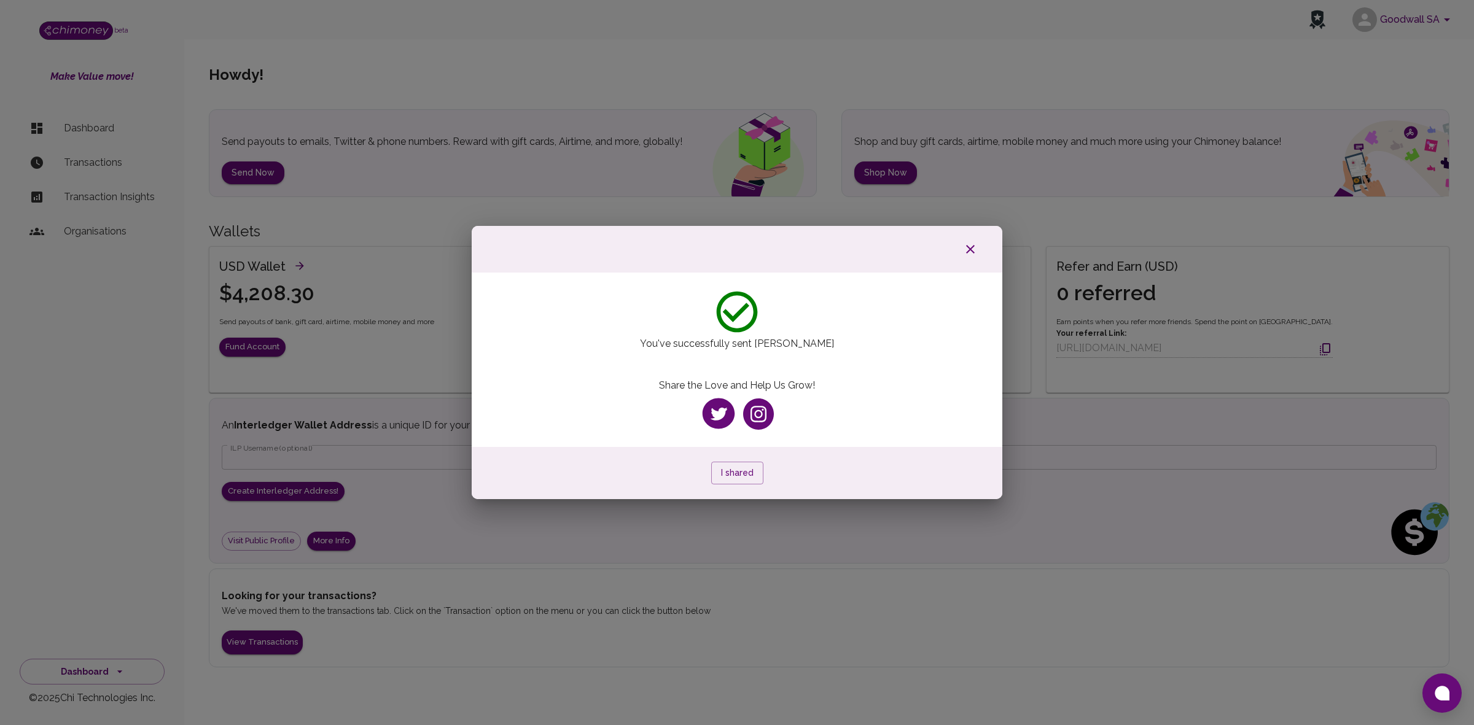
click at [970, 244] on icon "button" at bounding box center [970, 249] width 15 height 15
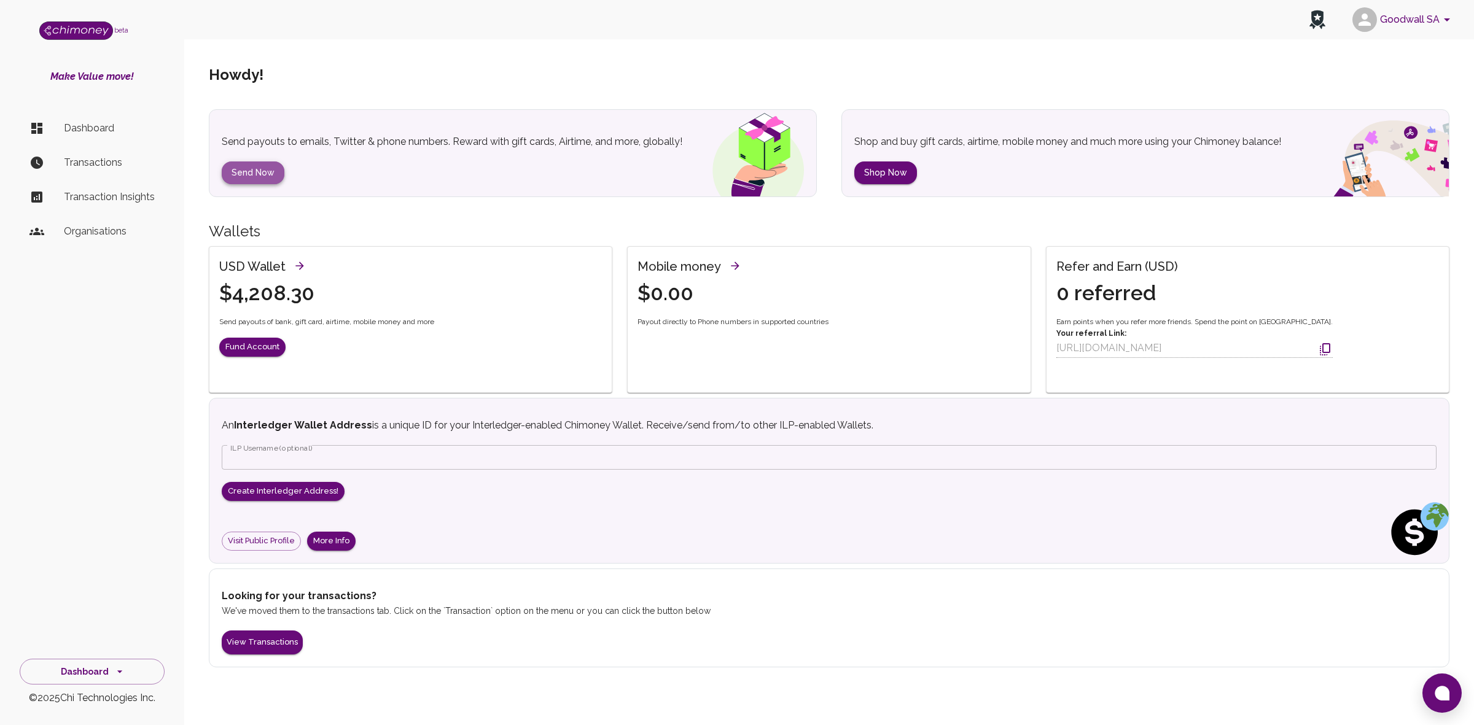
click at [256, 176] on button "Send Now" at bounding box center [253, 173] width 63 height 23
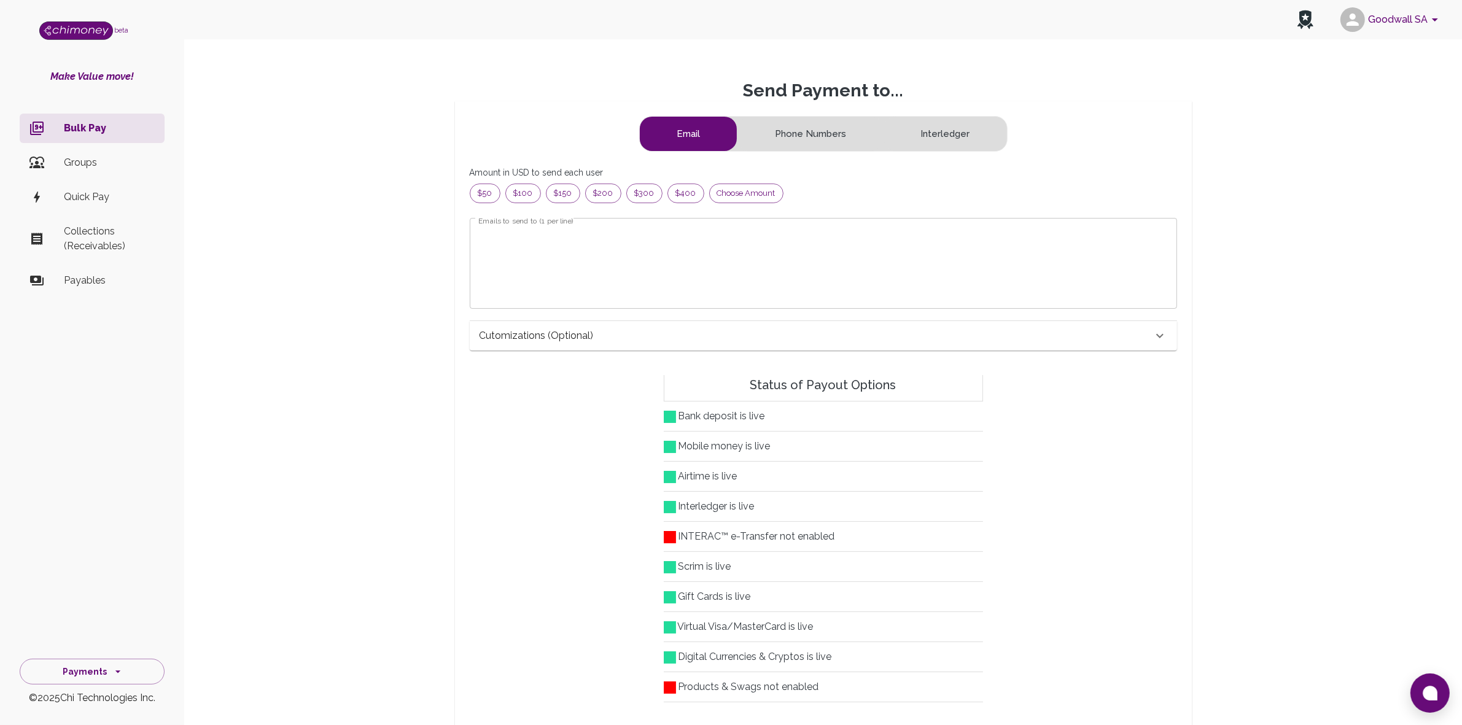
scroll to position [146, 674]
click at [753, 193] on span "Choose amount" at bounding box center [746, 193] width 73 height 12
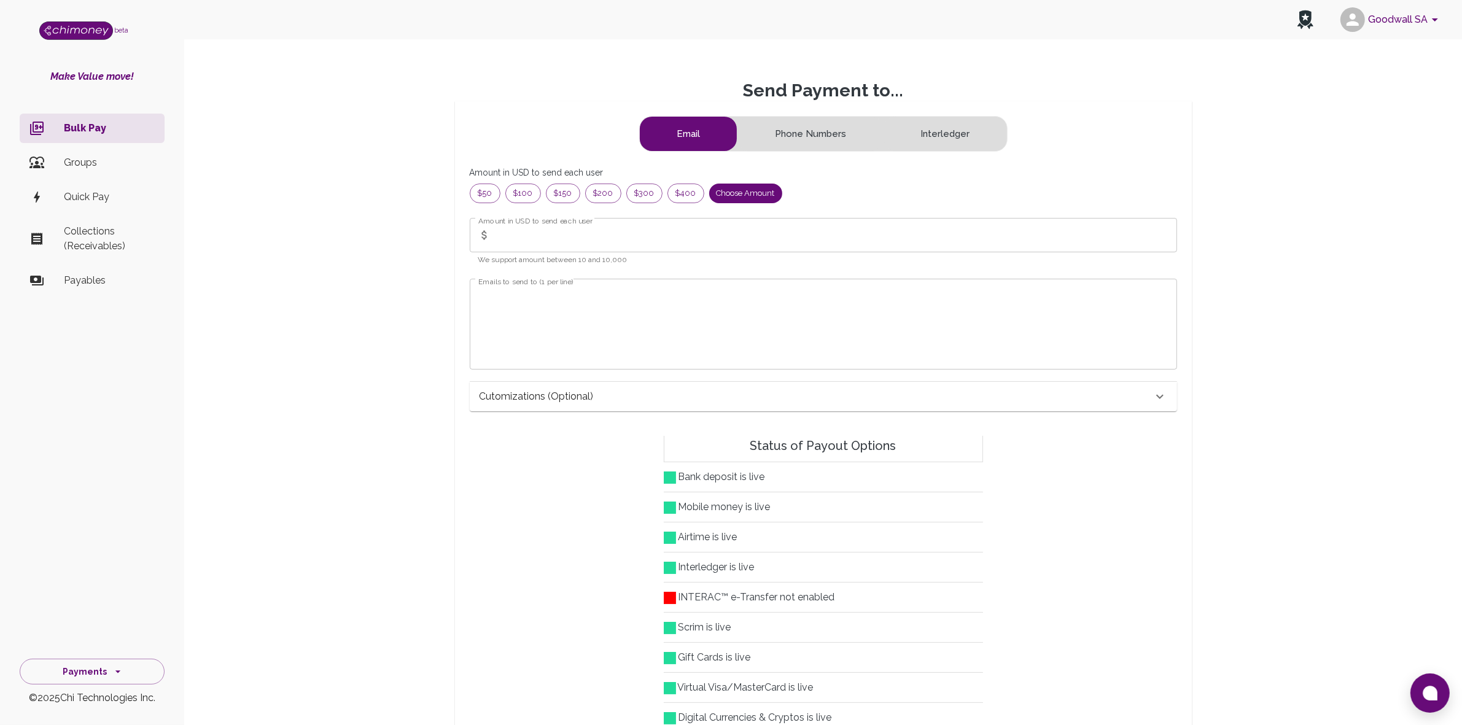
click at [502, 241] on input "Amount in USD to send each user" at bounding box center [837, 235] width 682 height 34
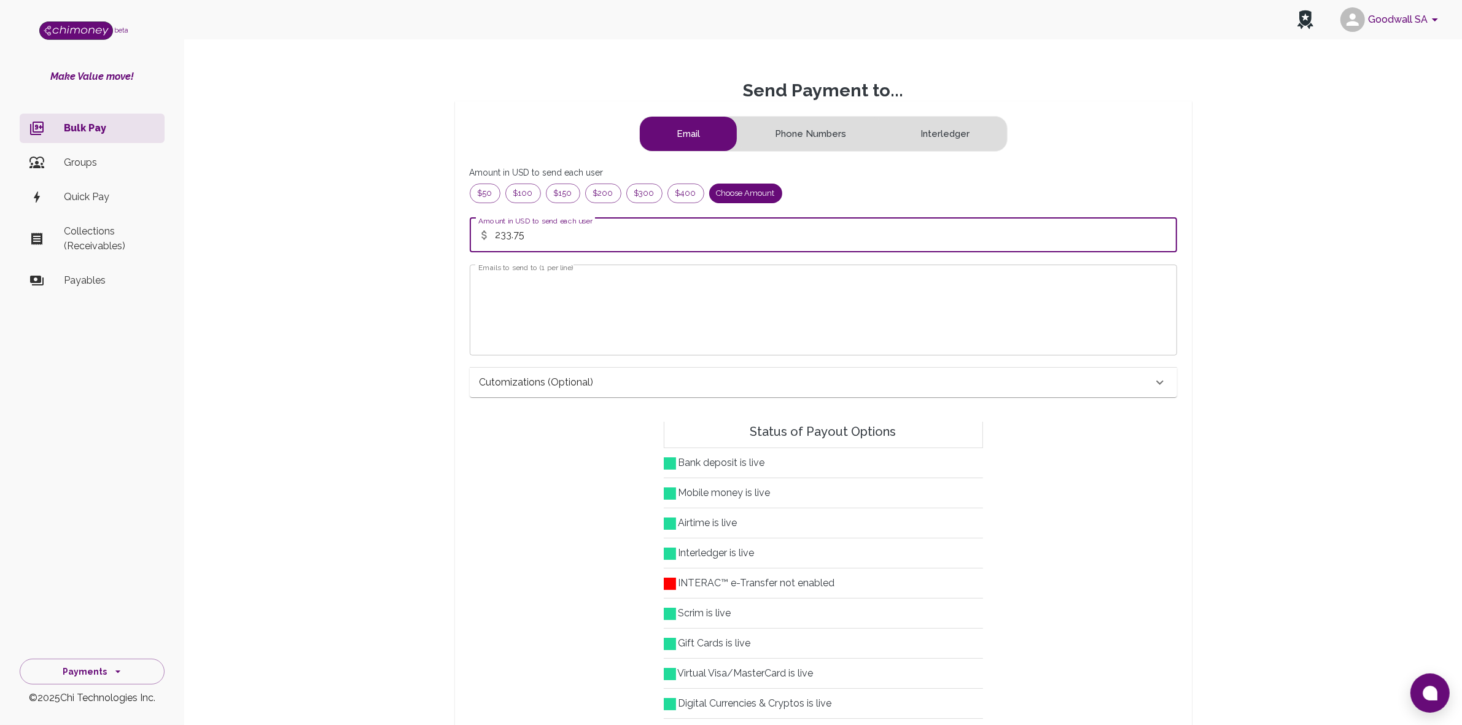
type input "233.75"
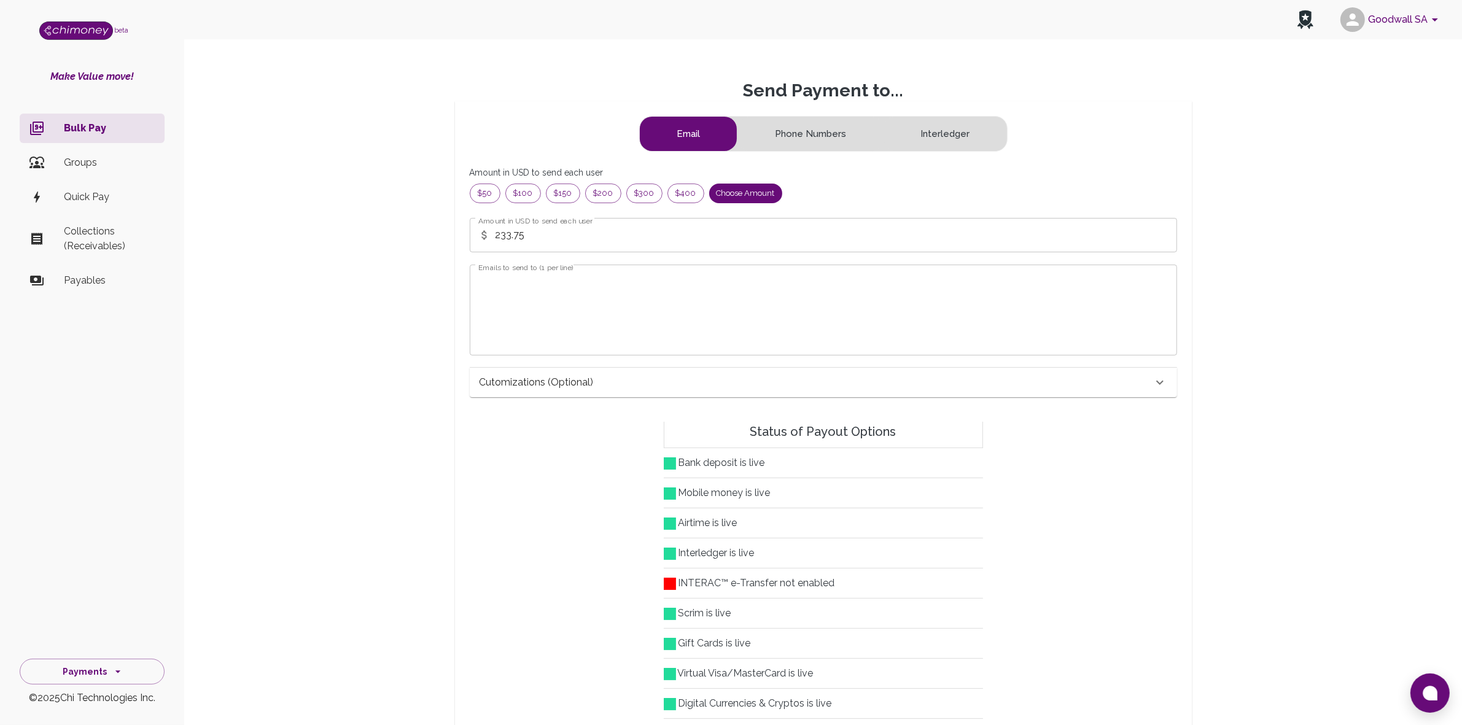
click at [628, 302] on textarea "Emails to send to (1 per line)" at bounding box center [823, 310] width 690 height 71
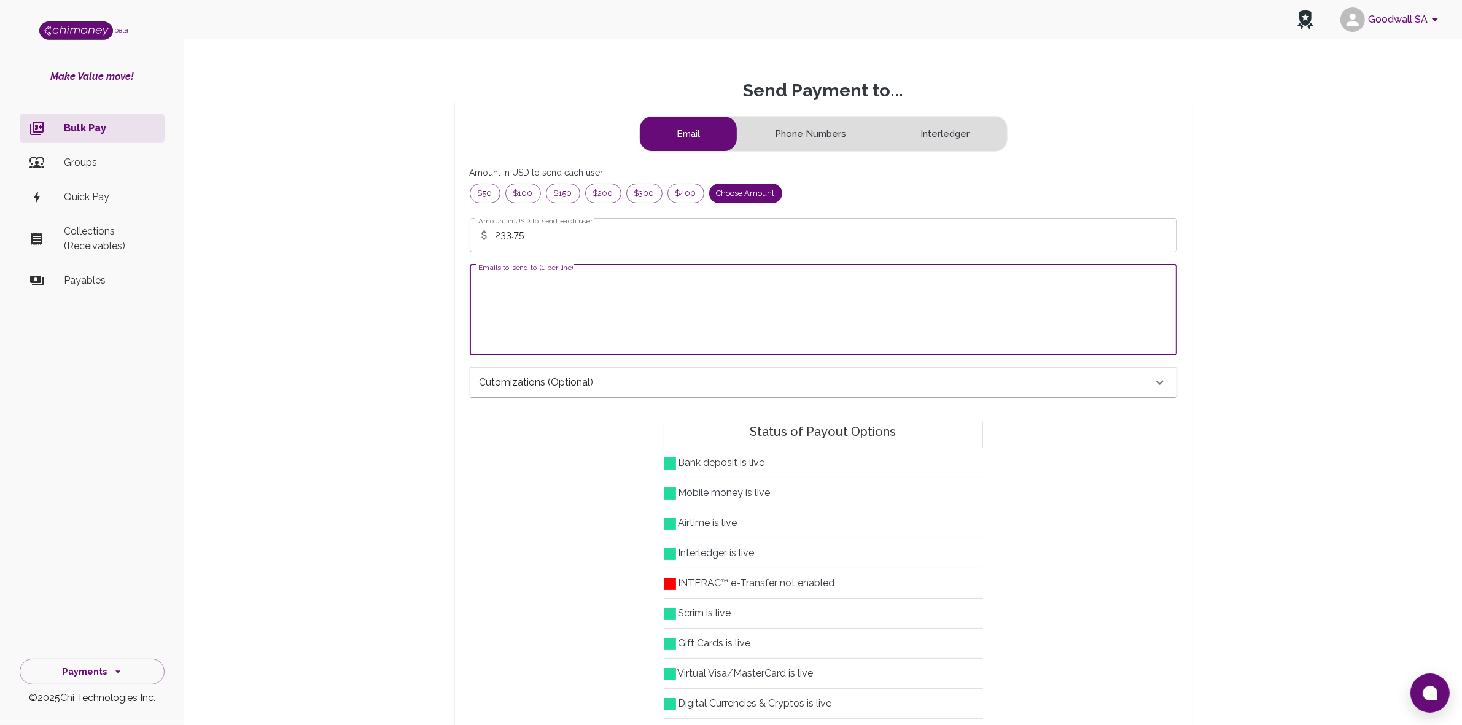
paste textarea "sayyediumar3@gmail.com"
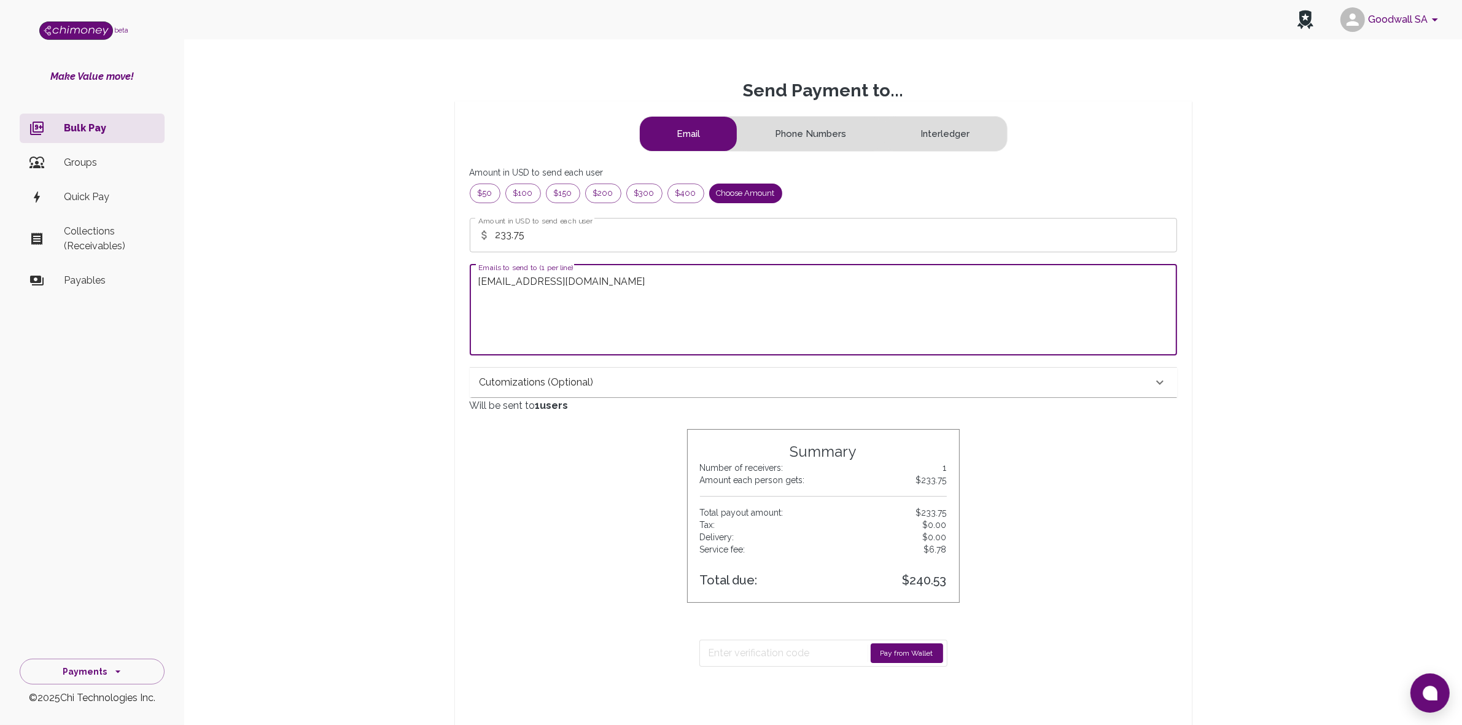
type textarea "sayyediumar3@gmail.com"
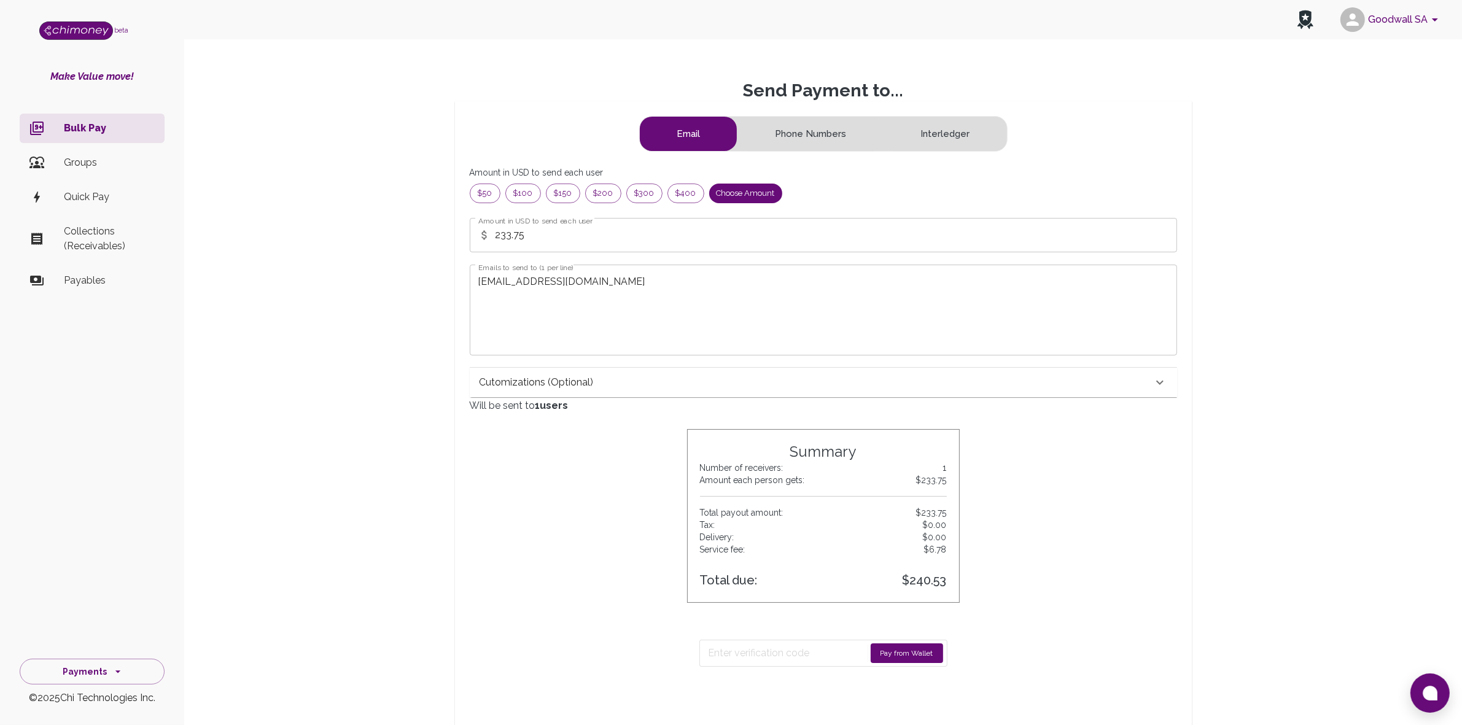
click at [895, 654] on button "Pay from Wallet" at bounding box center [907, 654] width 72 height 20
click at [774, 649] on input "Enter verification code" at bounding box center [782, 654] width 147 height 20
type input "0760"
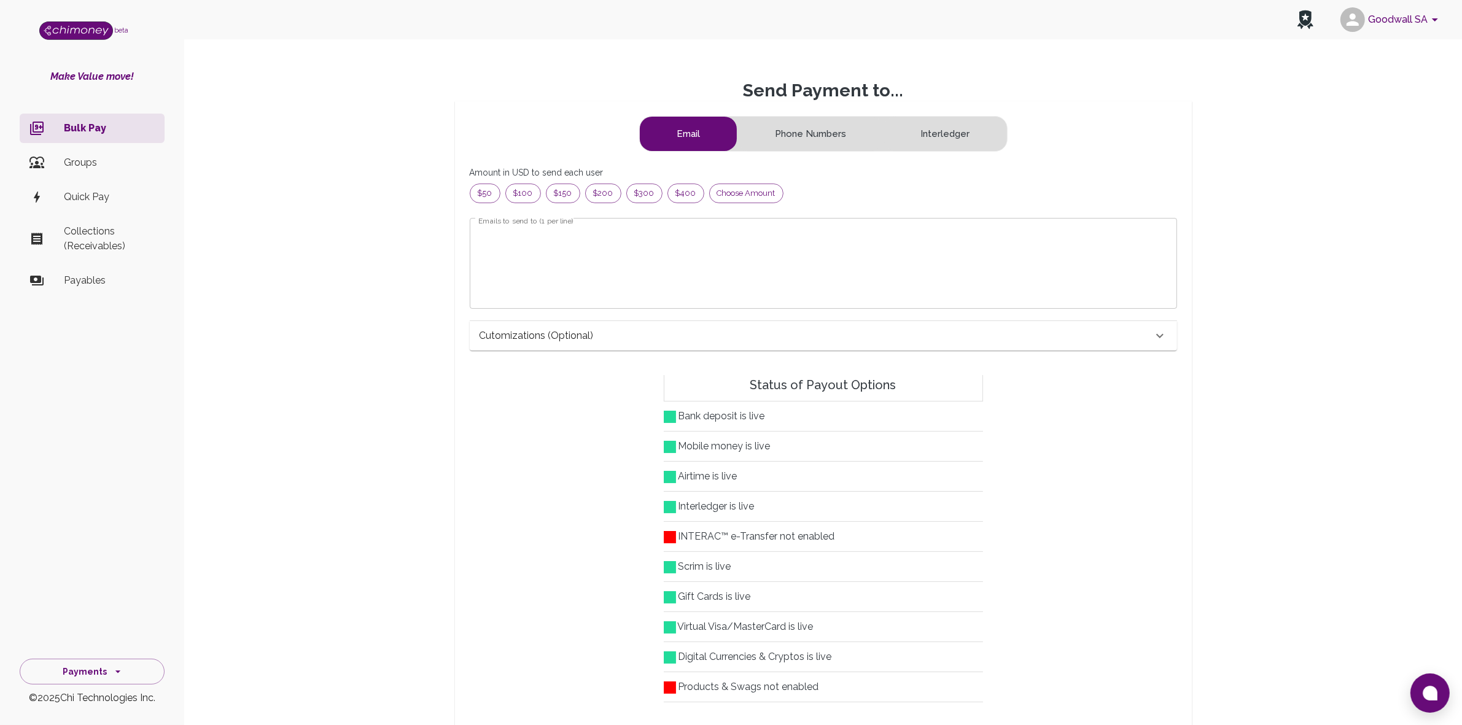
click at [86, 31] on img "side nav" at bounding box center [76, 30] width 74 height 18
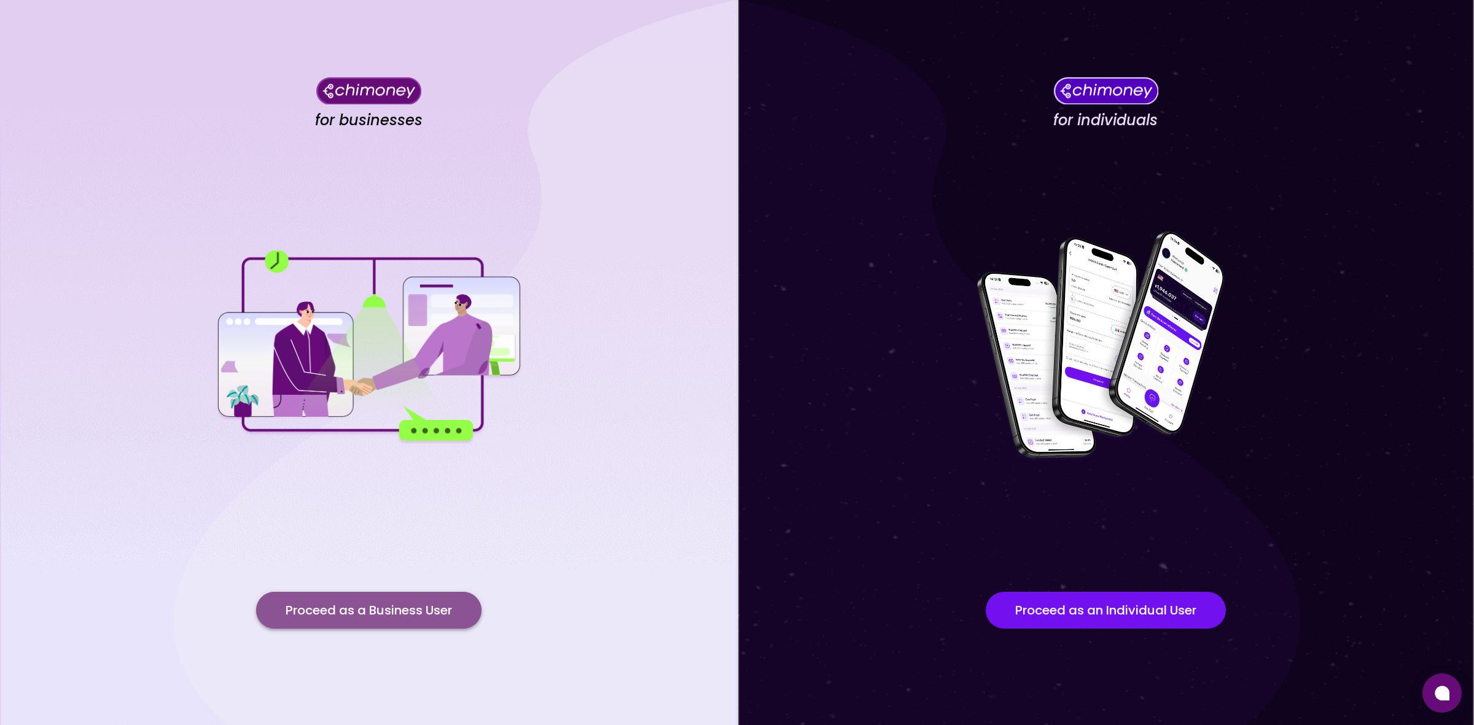
click at [413, 603] on button "Proceed as a Business User" at bounding box center [368, 610] width 225 height 37
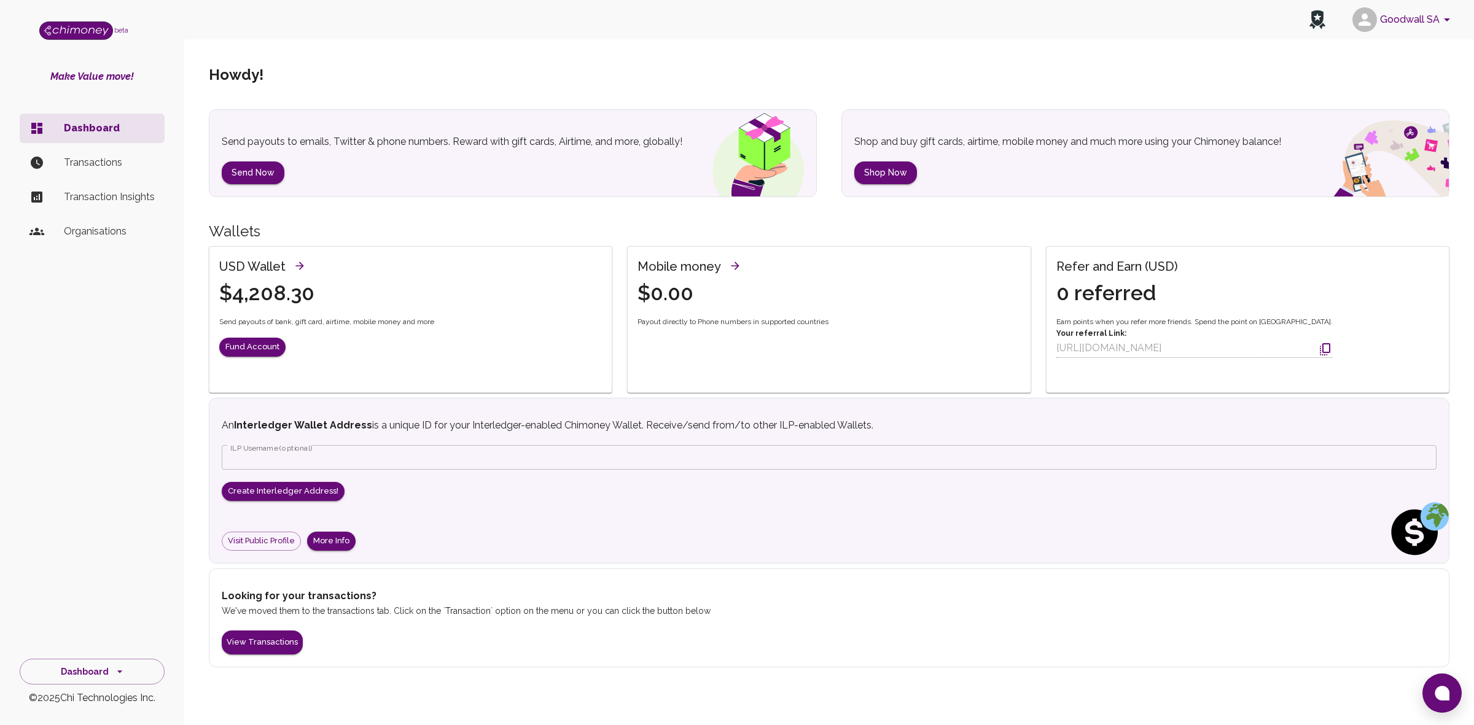
click at [101, 161] on p "Transactions" at bounding box center [109, 162] width 91 height 15
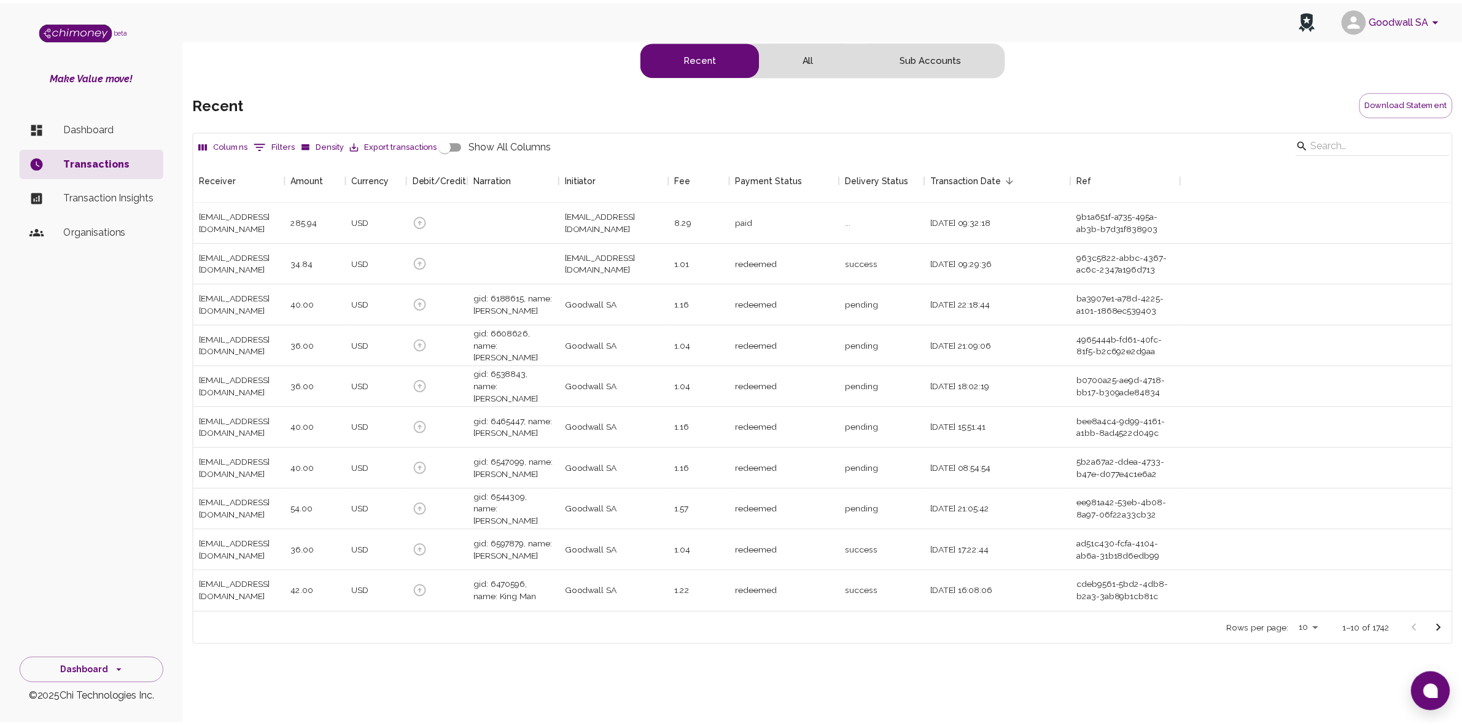
scroll to position [443, 1257]
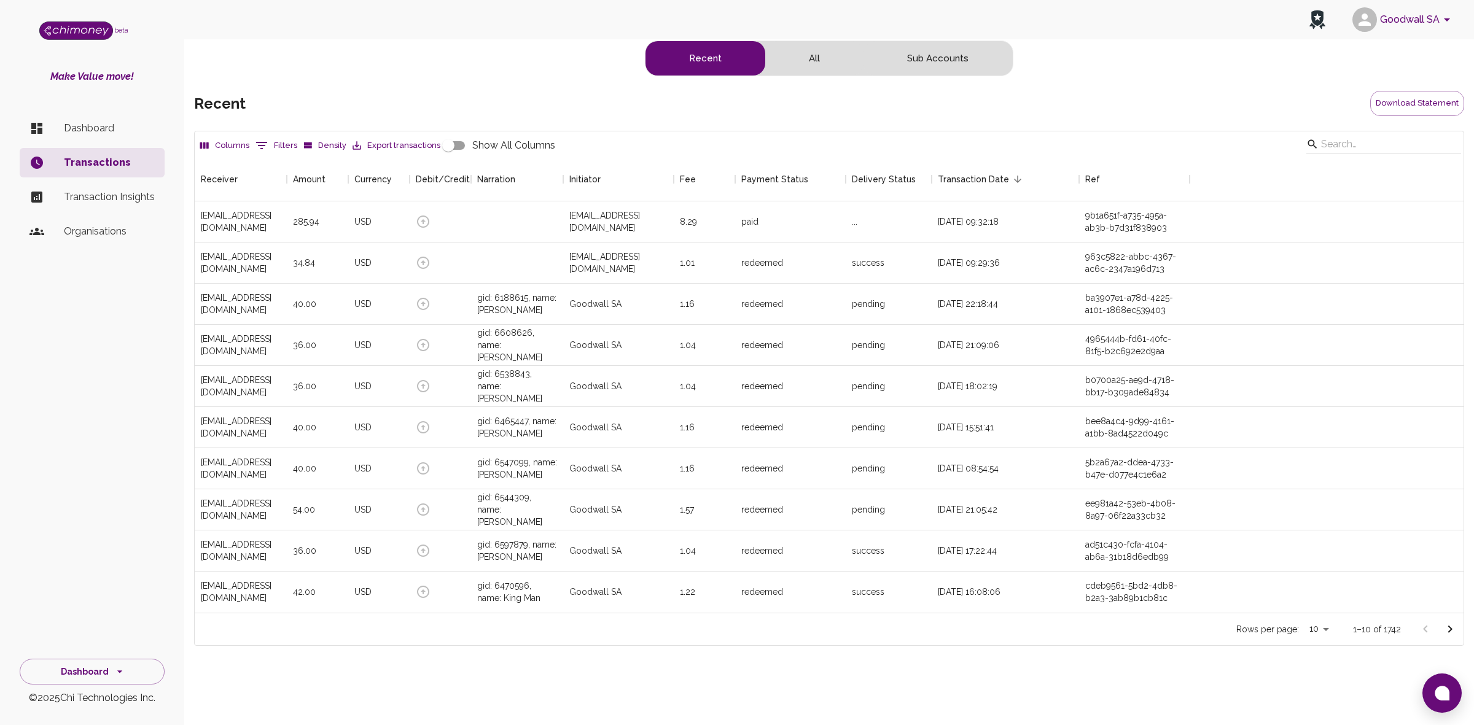
click at [95, 130] on p "Dashboard" at bounding box center [109, 128] width 91 height 15
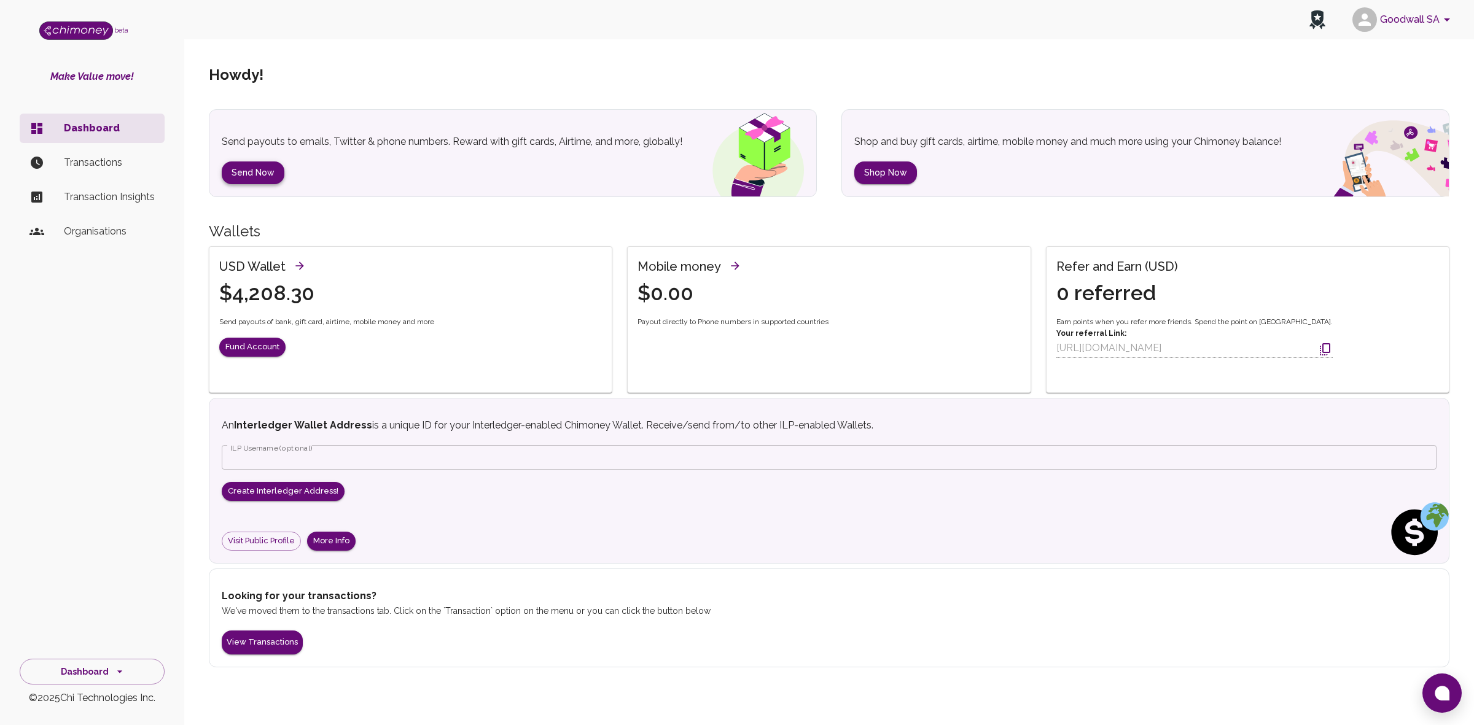
click at [249, 167] on button "Send Now" at bounding box center [253, 173] width 63 height 23
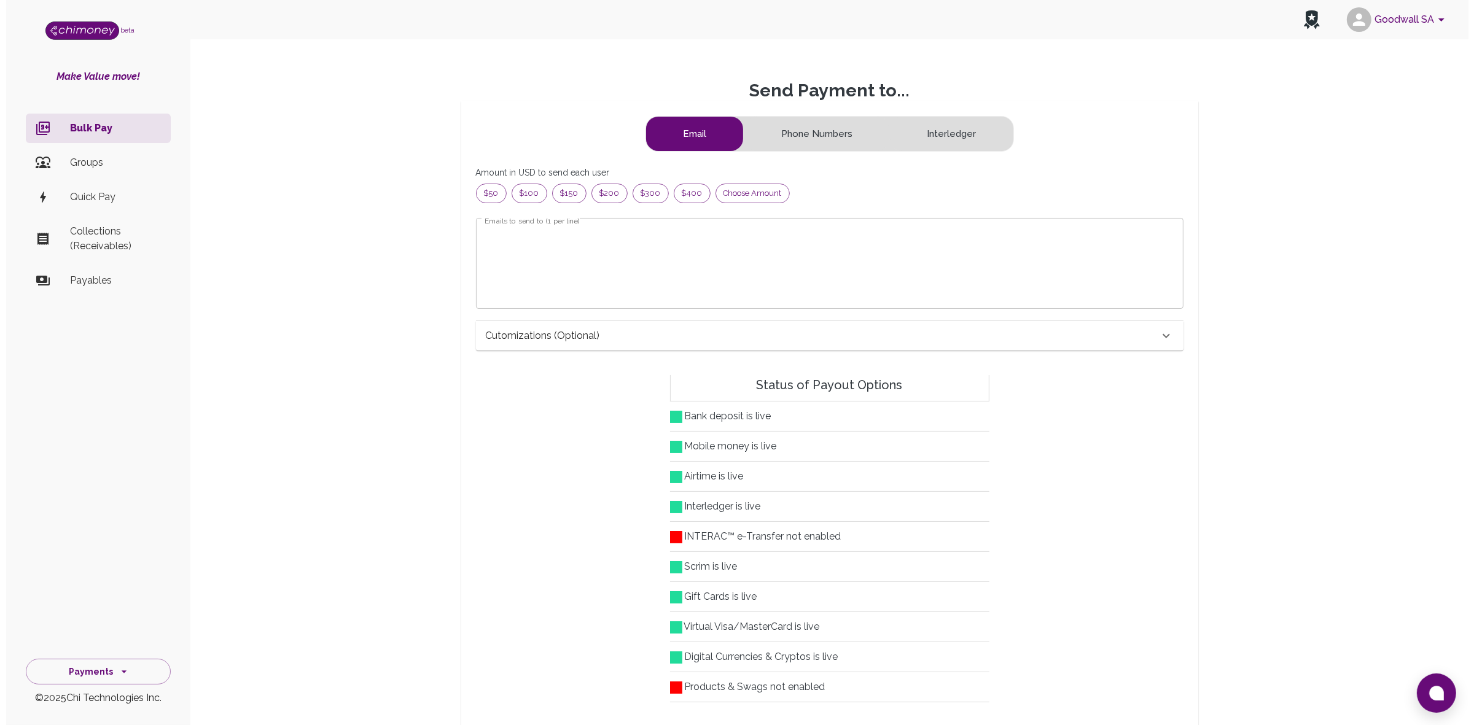
scroll to position [146, 674]
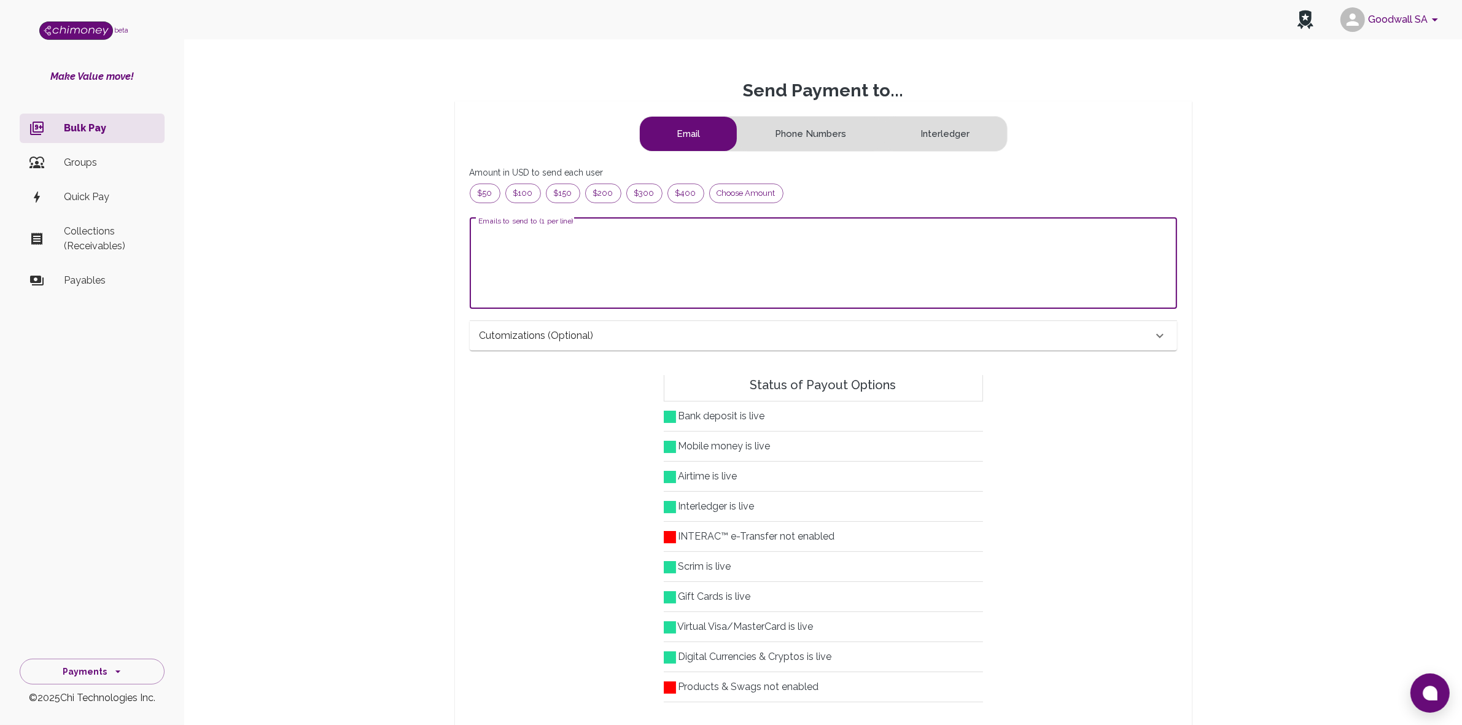
click at [565, 249] on textarea "Emails to send to (1 per line)" at bounding box center [823, 263] width 690 height 71
paste textarea "sayyediumar3@gmail.com"
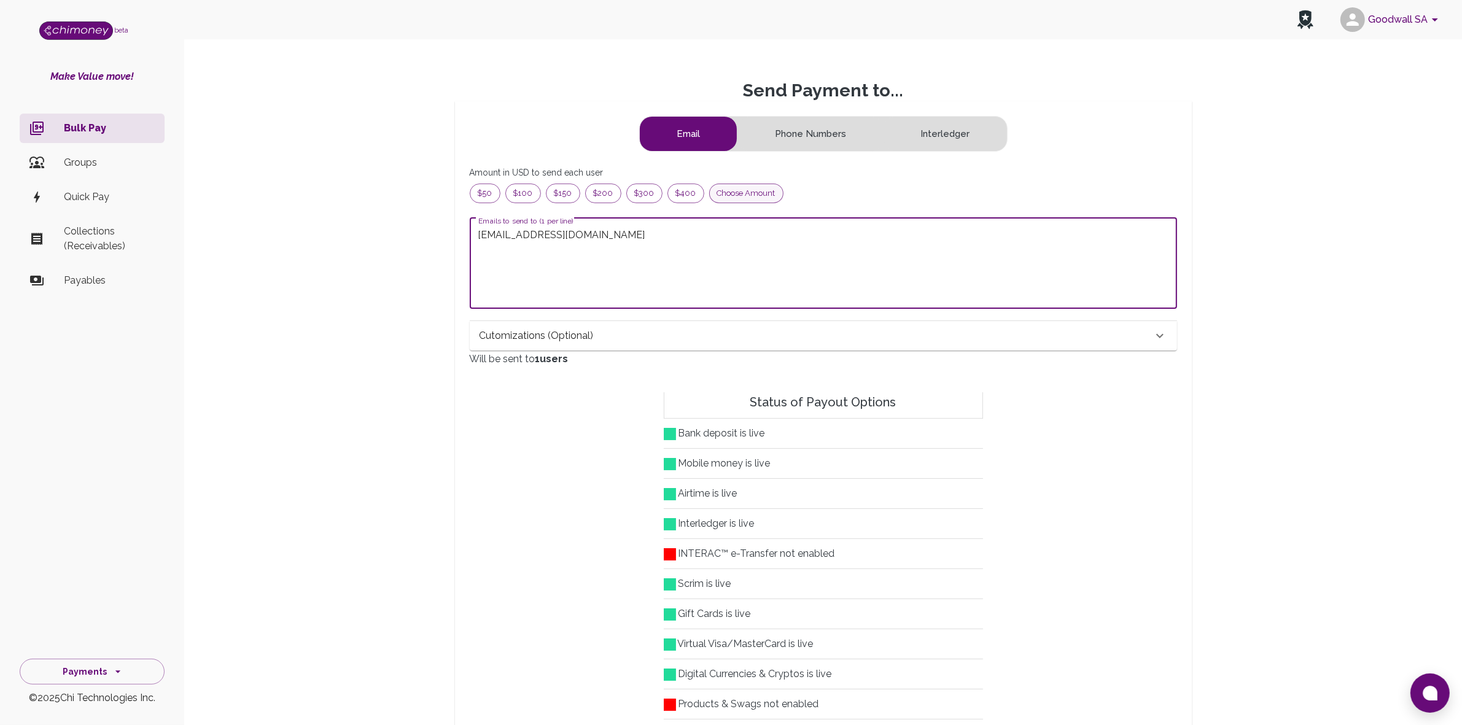
type textarea "sayyediumar3@gmail.com"
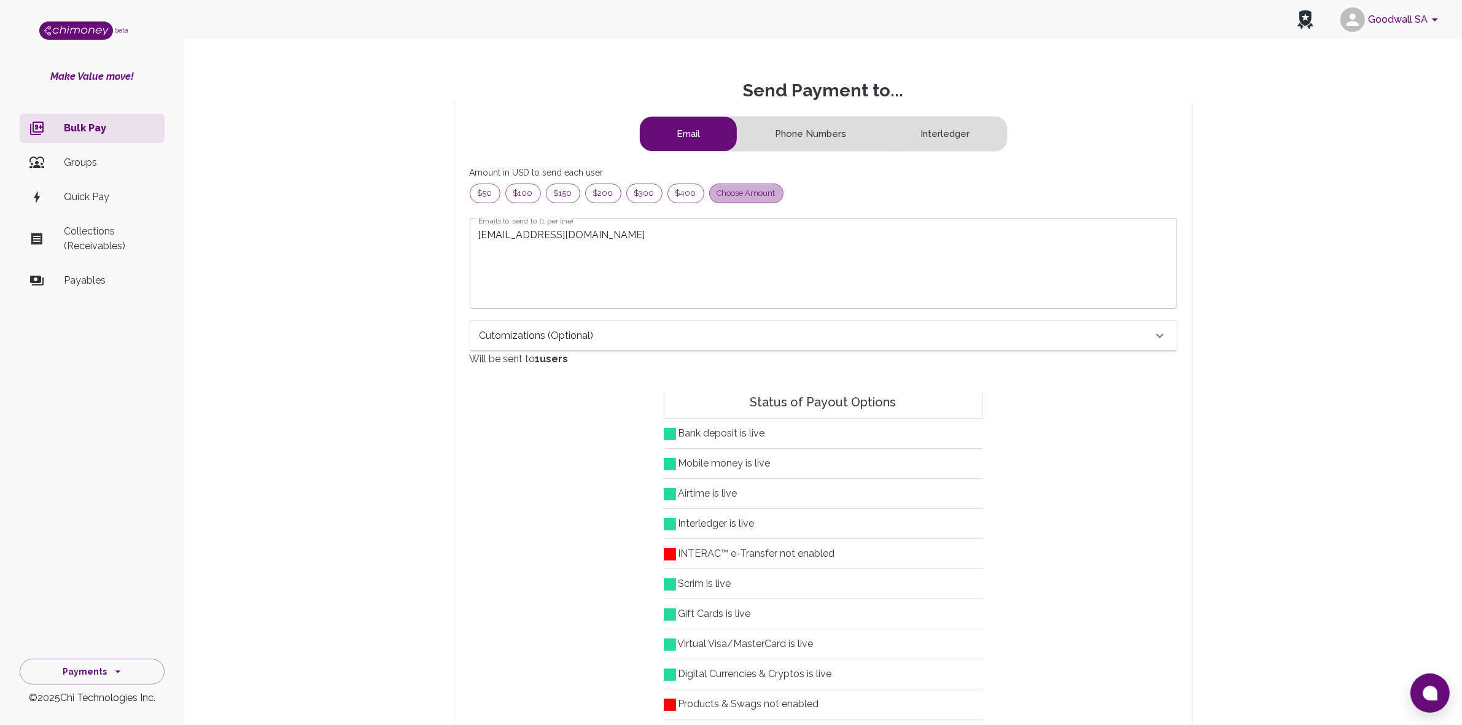
click at [731, 192] on span "Choose amount" at bounding box center [746, 193] width 73 height 12
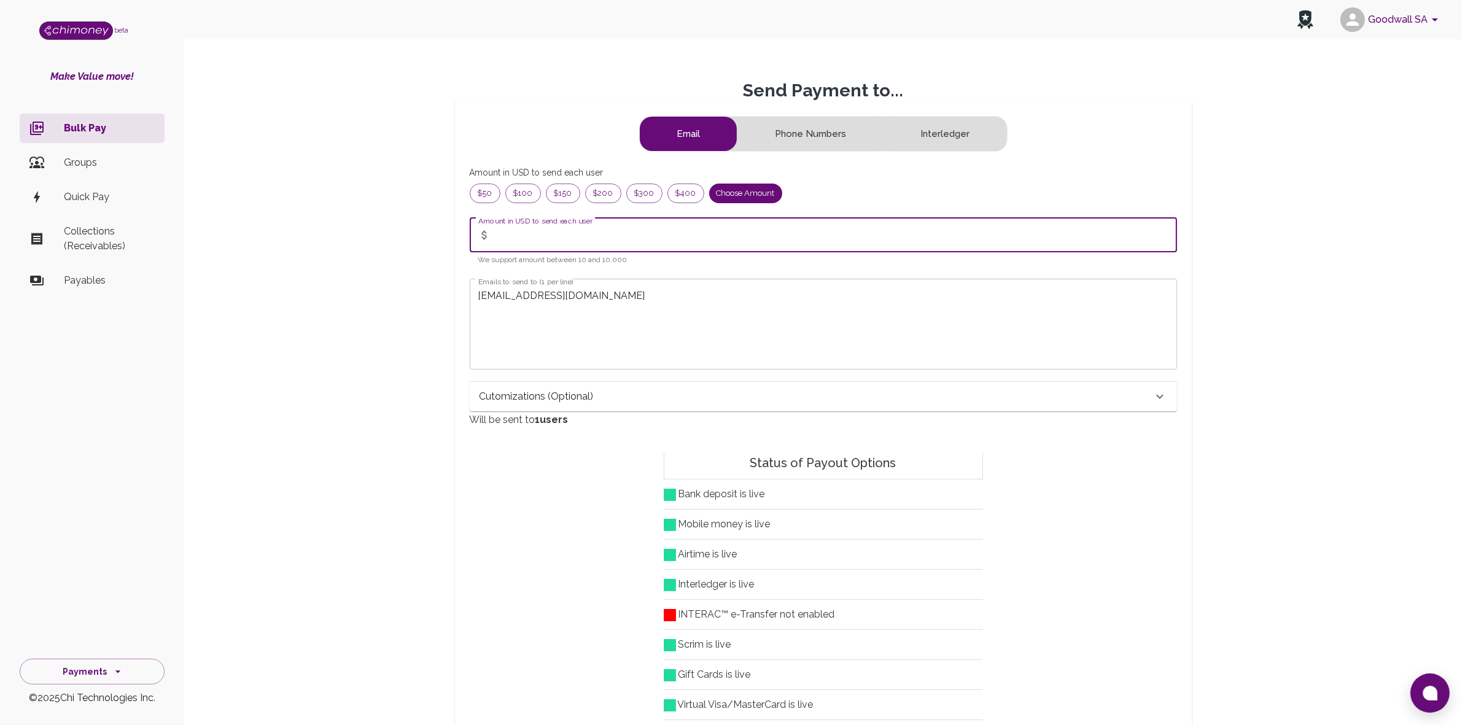
click at [517, 238] on input "Amount in USD to send each user" at bounding box center [837, 235] width 682 height 34
click at [541, 235] on input "Amount in USD to send each user" at bounding box center [837, 235] width 682 height 34
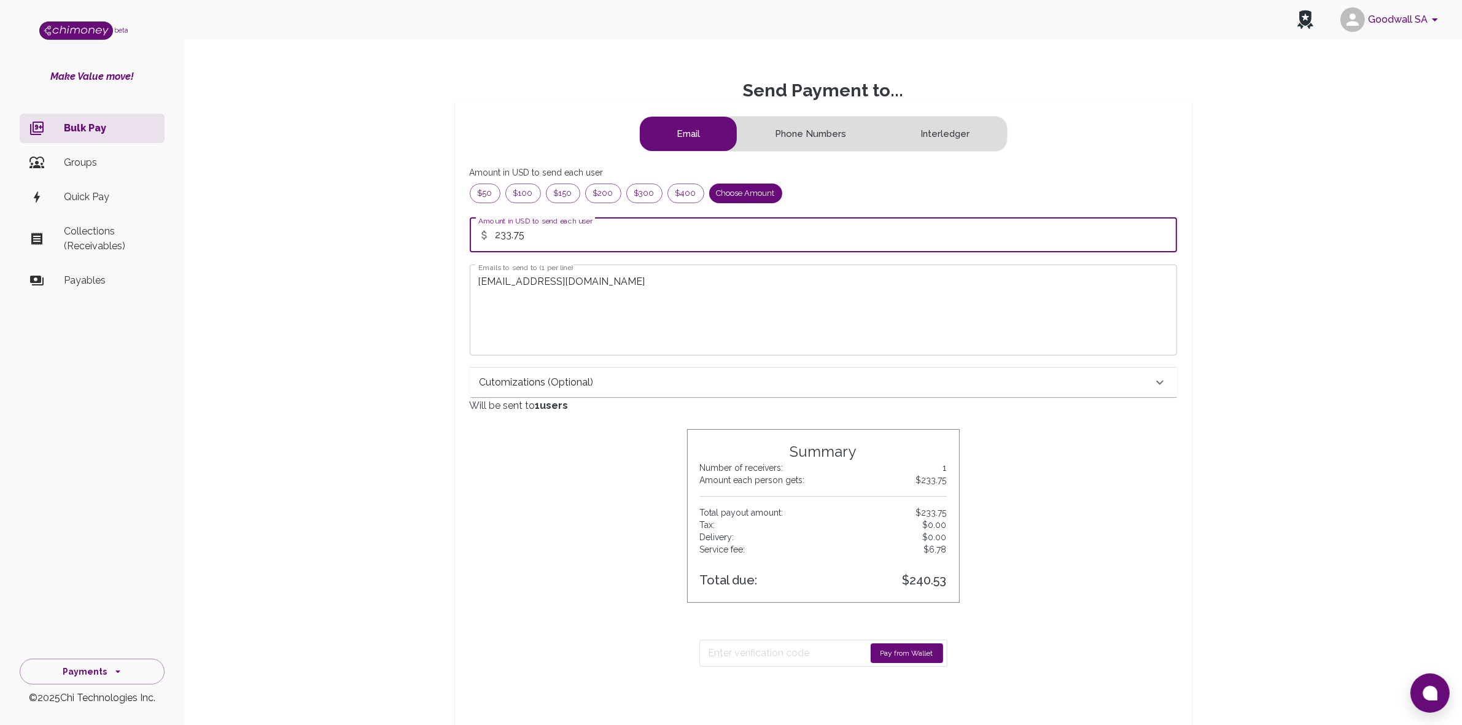
type input "233.75"
click at [901, 652] on button "Pay from Wallet" at bounding box center [907, 654] width 72 height 20
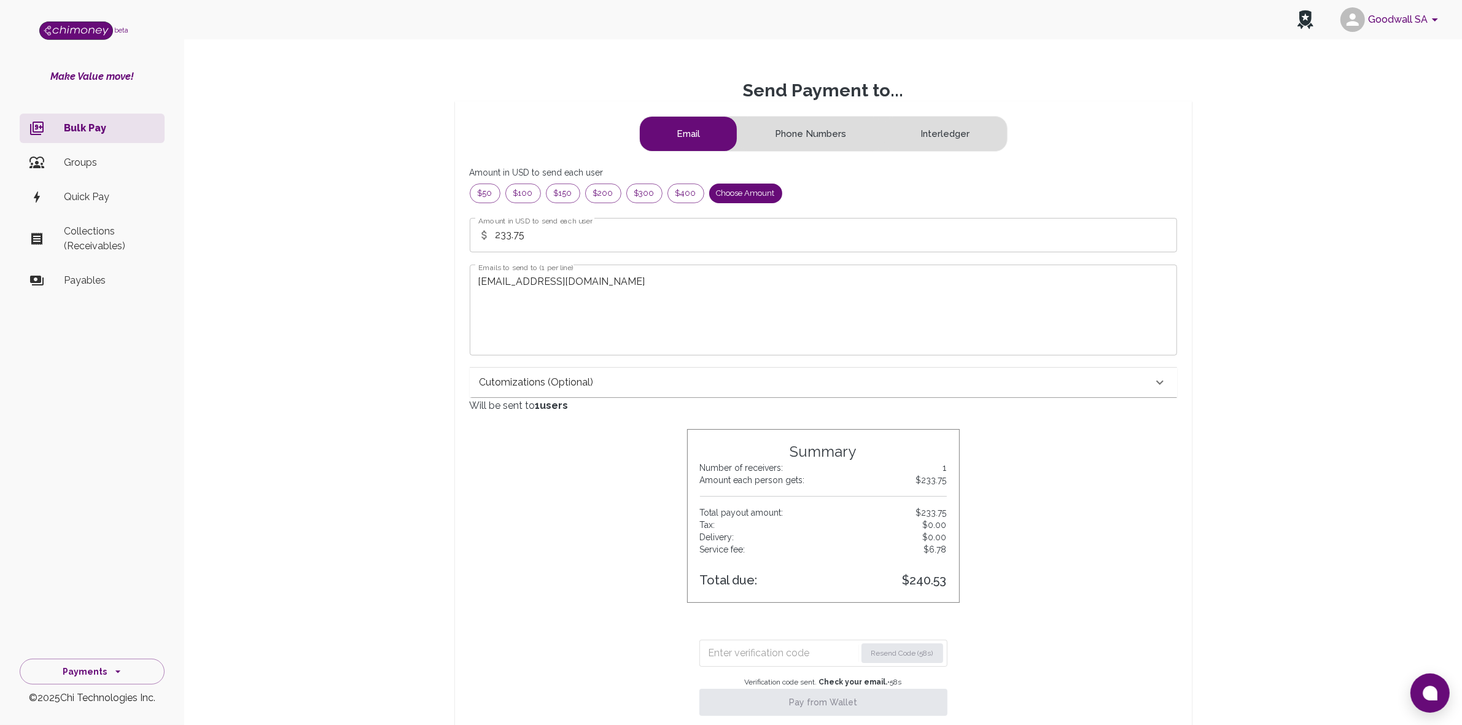
drag, startPoint x: 799, startPoint y: 658, endPoint x: 817, endPoint y: 652, distance: 19.0
click at [800, 657] on input "Enter verification code" at bounding box center [782, 654] width 147 height 20
click at [726, 646] on input "Enter verification code" at bounding box center [783, 654] width 148 height 20
type input "1166"
click at [781, 701] on button "Pay from Wallet" at bounding box center [824, 702] width 248 height 27
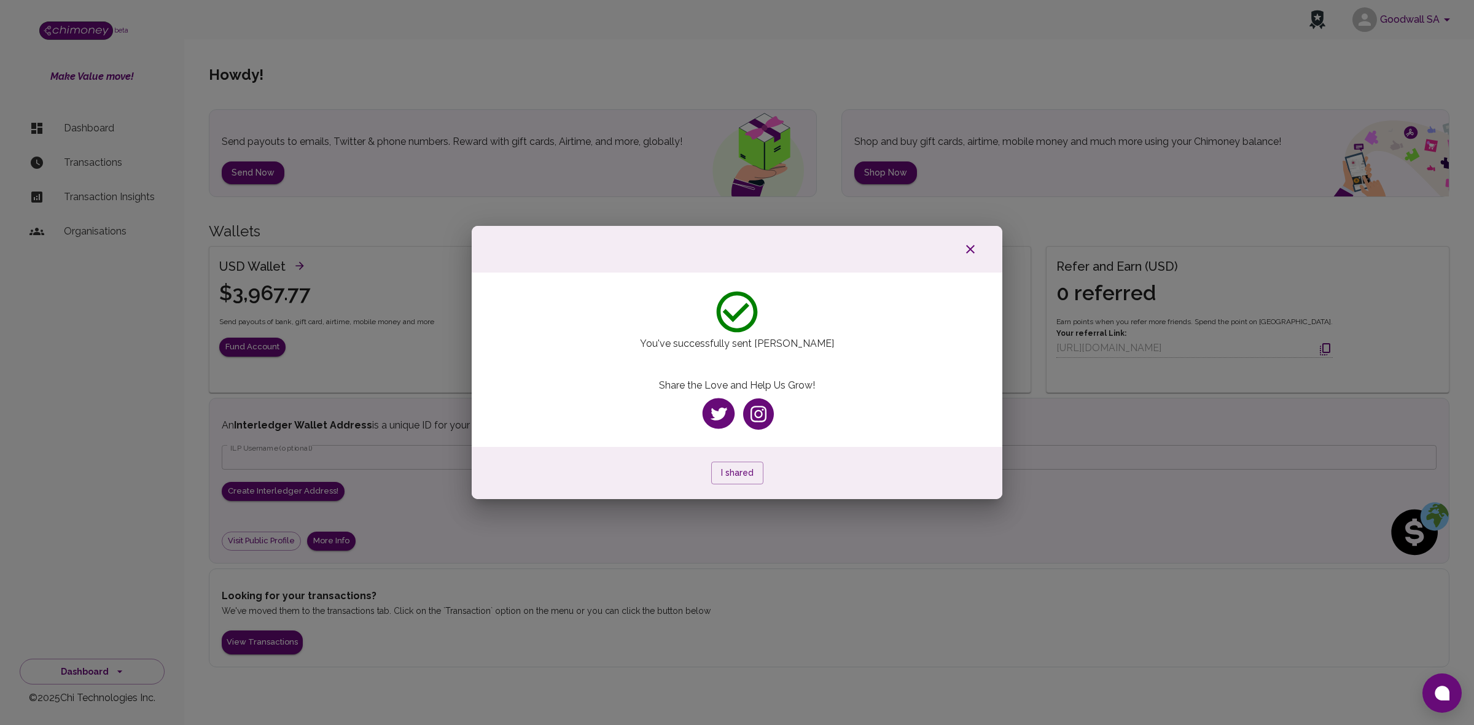
click at [978, 248] on button "button" at bounding box center [970, 249] width 39 height 22
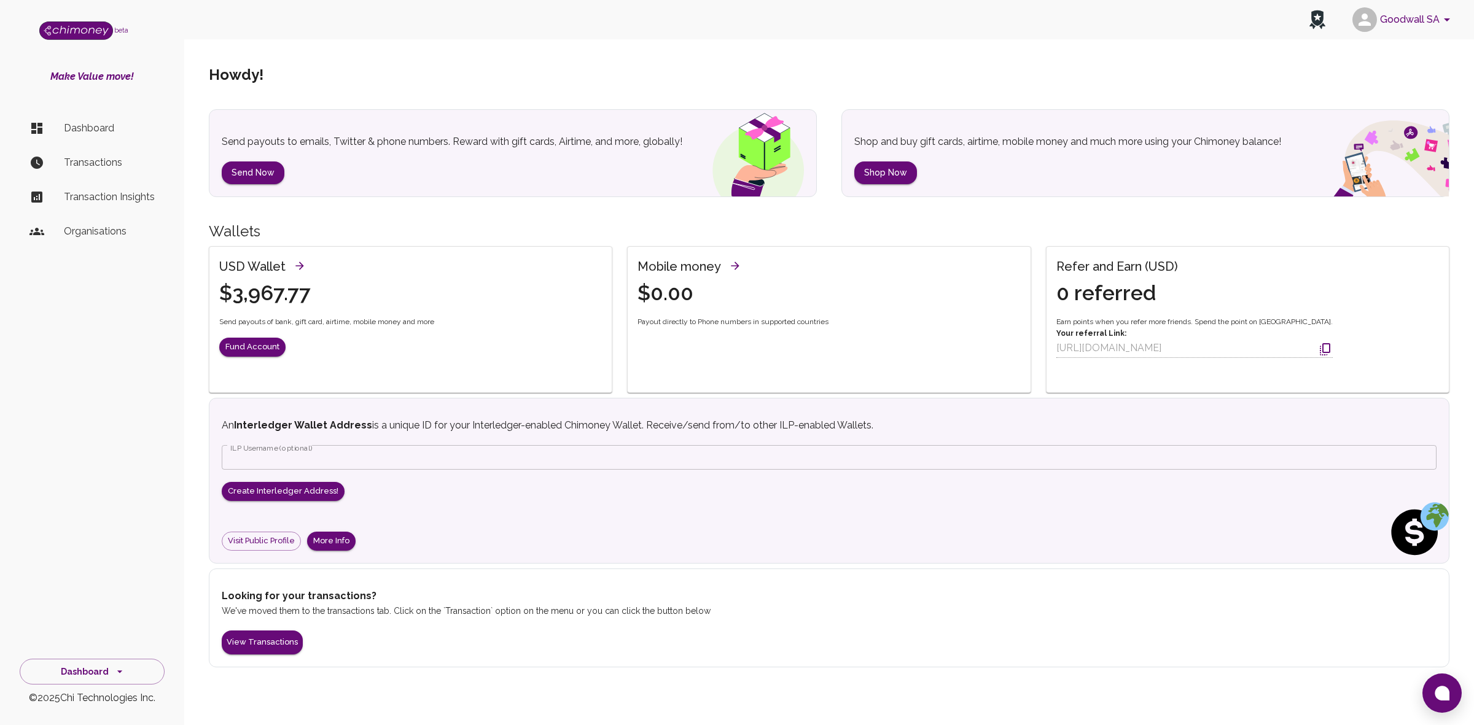
drag, startPoint x: 91, startPoint y: 130, endPoint x: 87, endPoint y: 142, distance: 12.8
click at [92, 130] on p "Dashboard" at bounding box center [109, 128] width 91 height 15
click at [84, 155] on p "Transactions" at bounding box center [109, 162] width 91 height 15
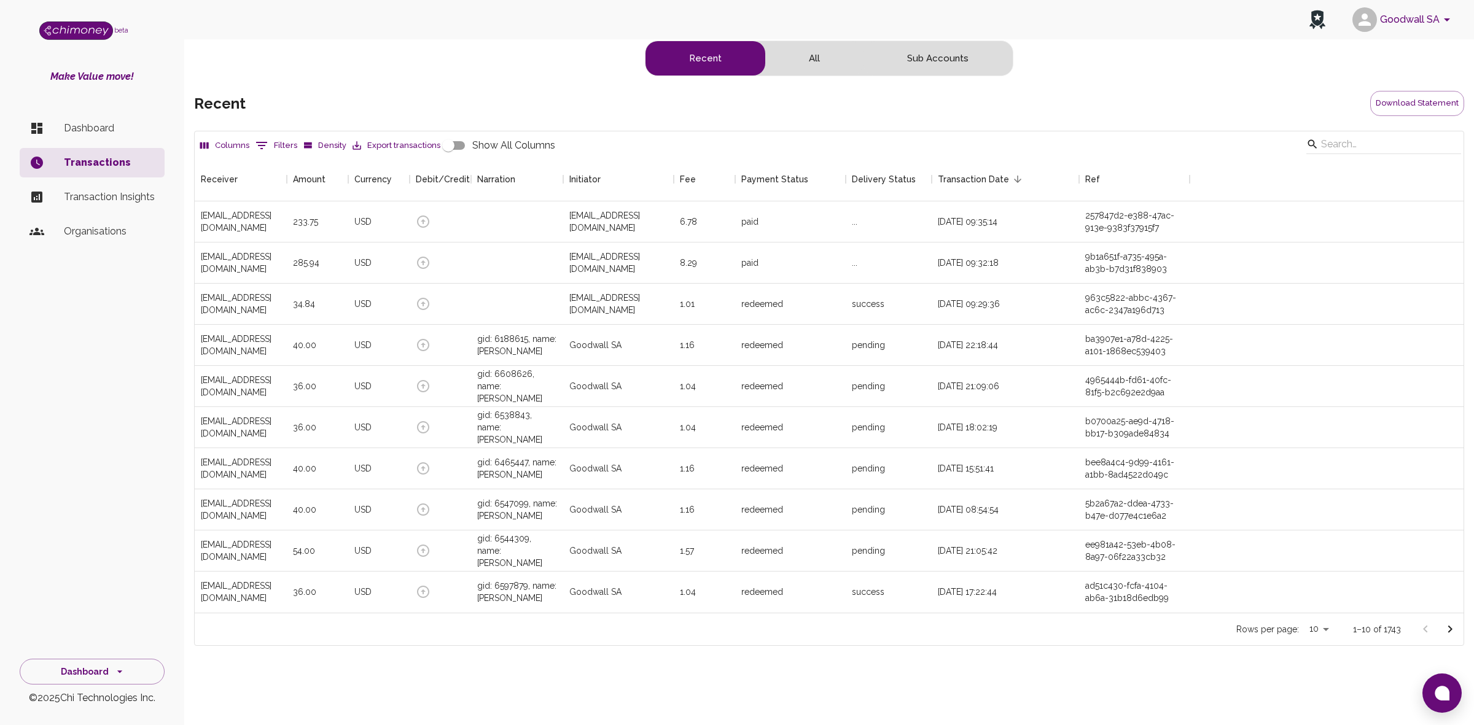
scroll to position [443, 1257]
